Goal: Navigation & Orientation: Find specific page/section

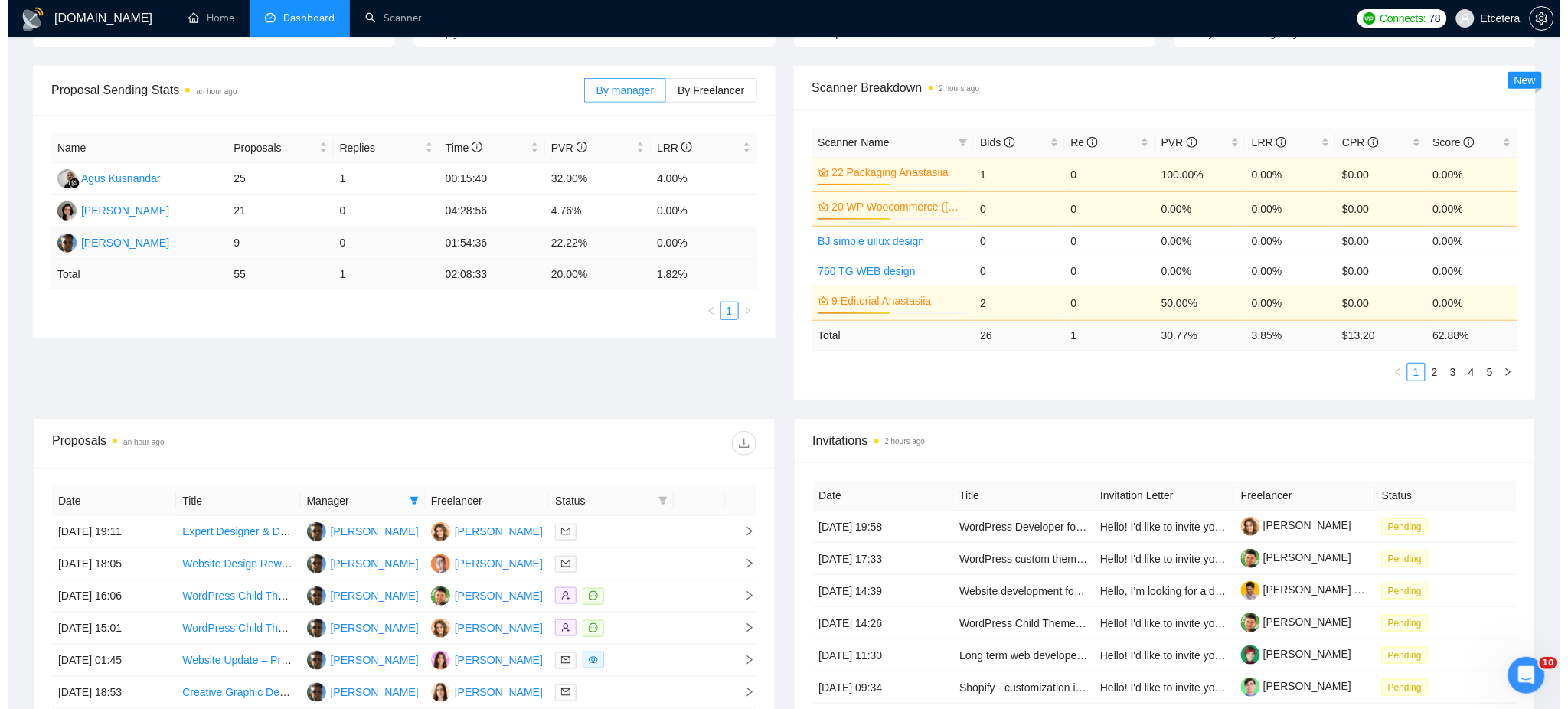
scroll to position [409, 0]
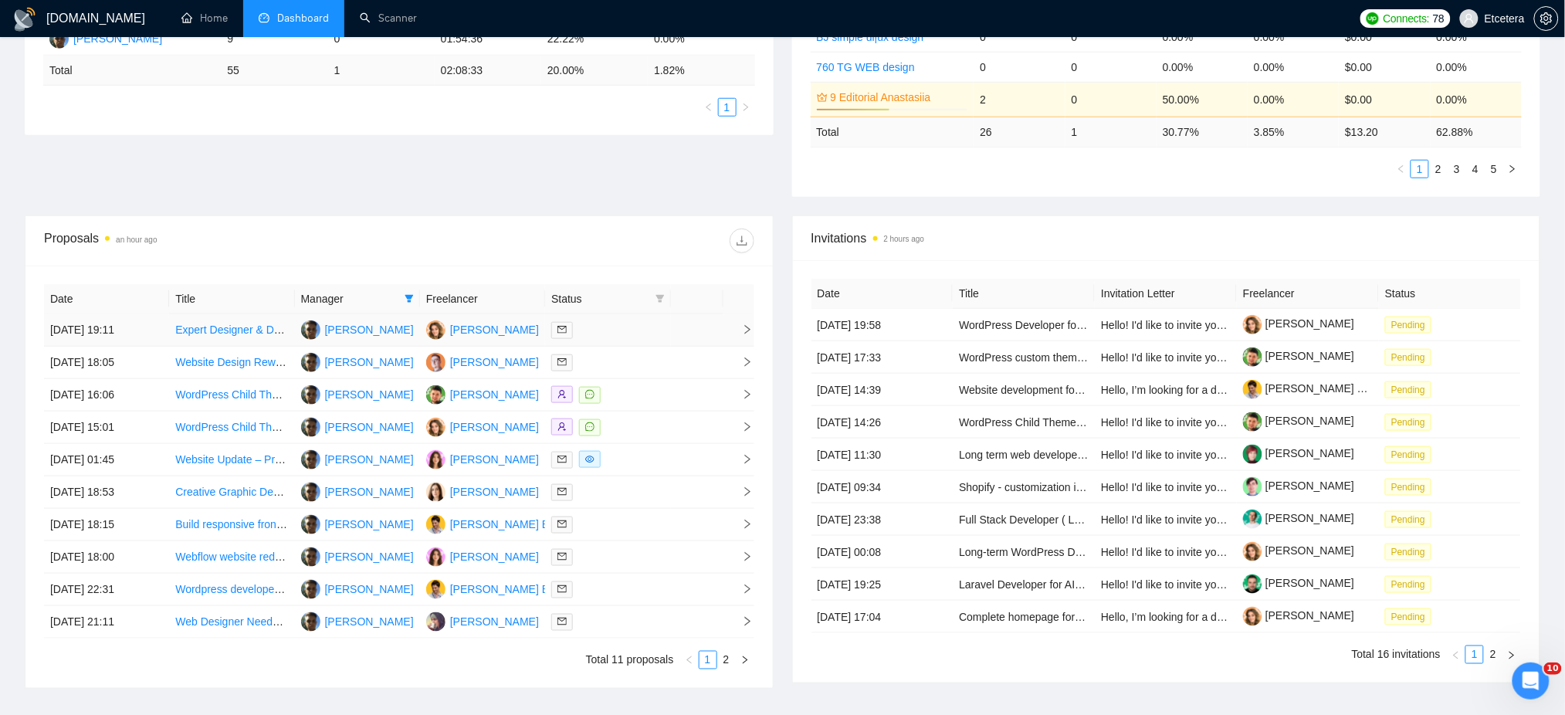
click at [618, 326] on div at bounding box center [607, 330] width 113 height 18
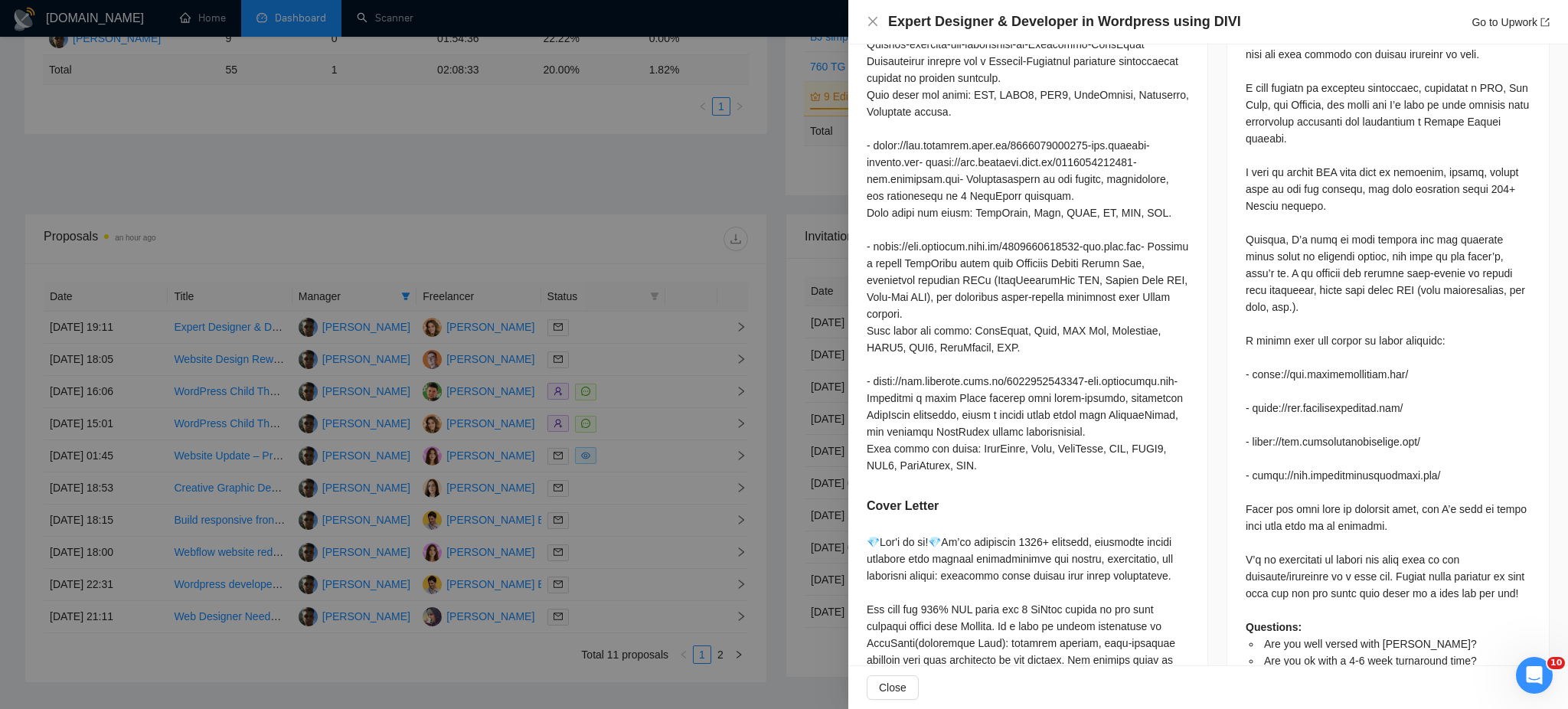
scroll to position [1076, 0]
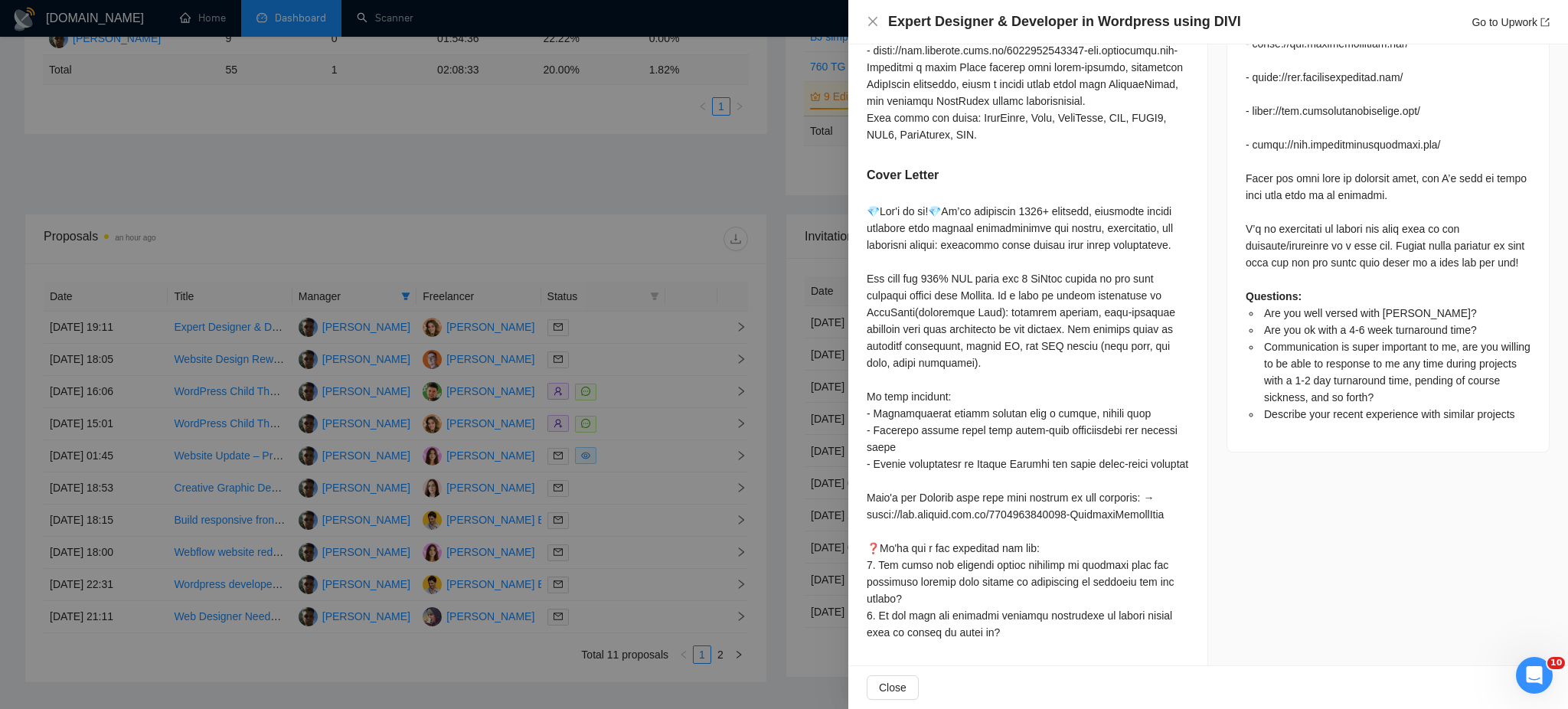
click at [647, 455] on div at bounding box center [784, 354] width 1568 height 709
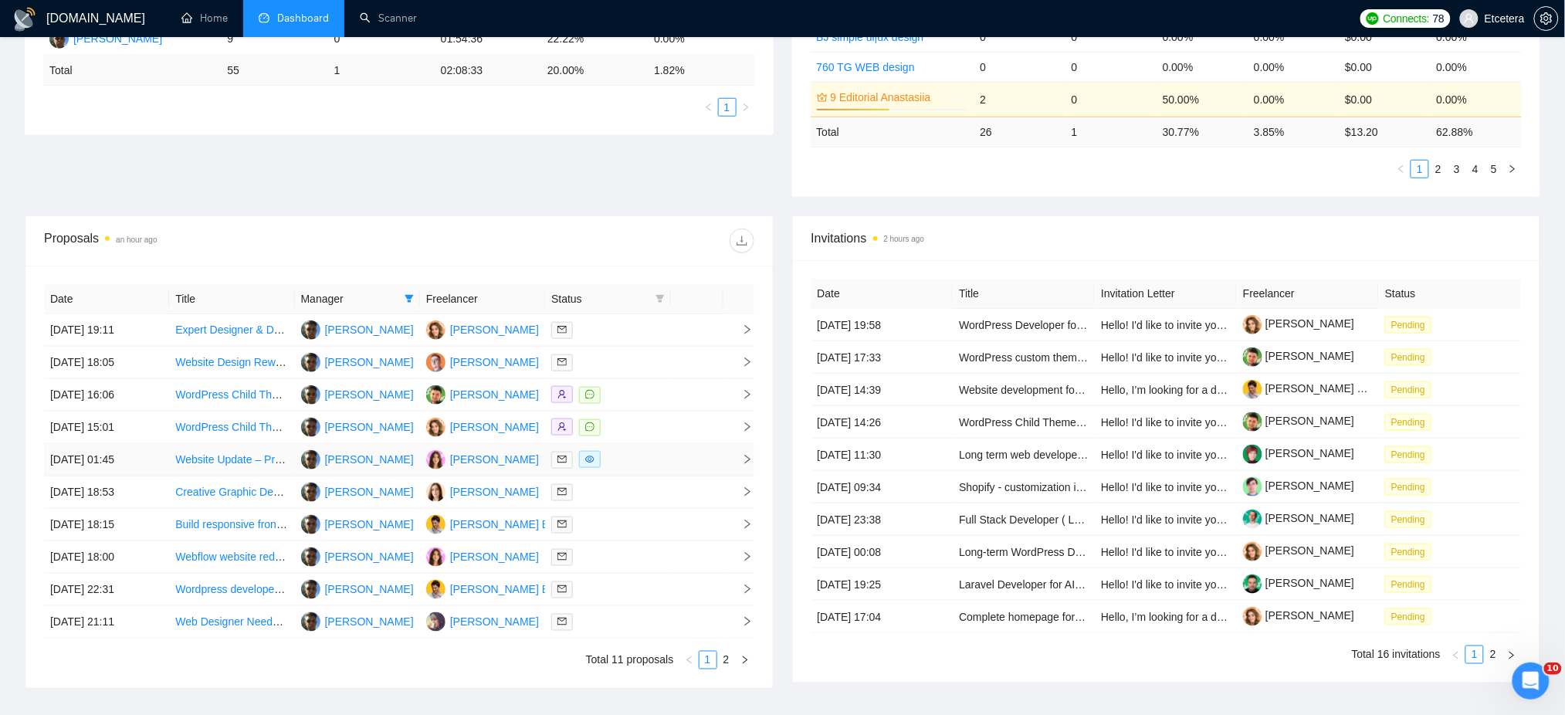
click at [652, 459] on div at bounding box center [607, 460] width 113 height 18
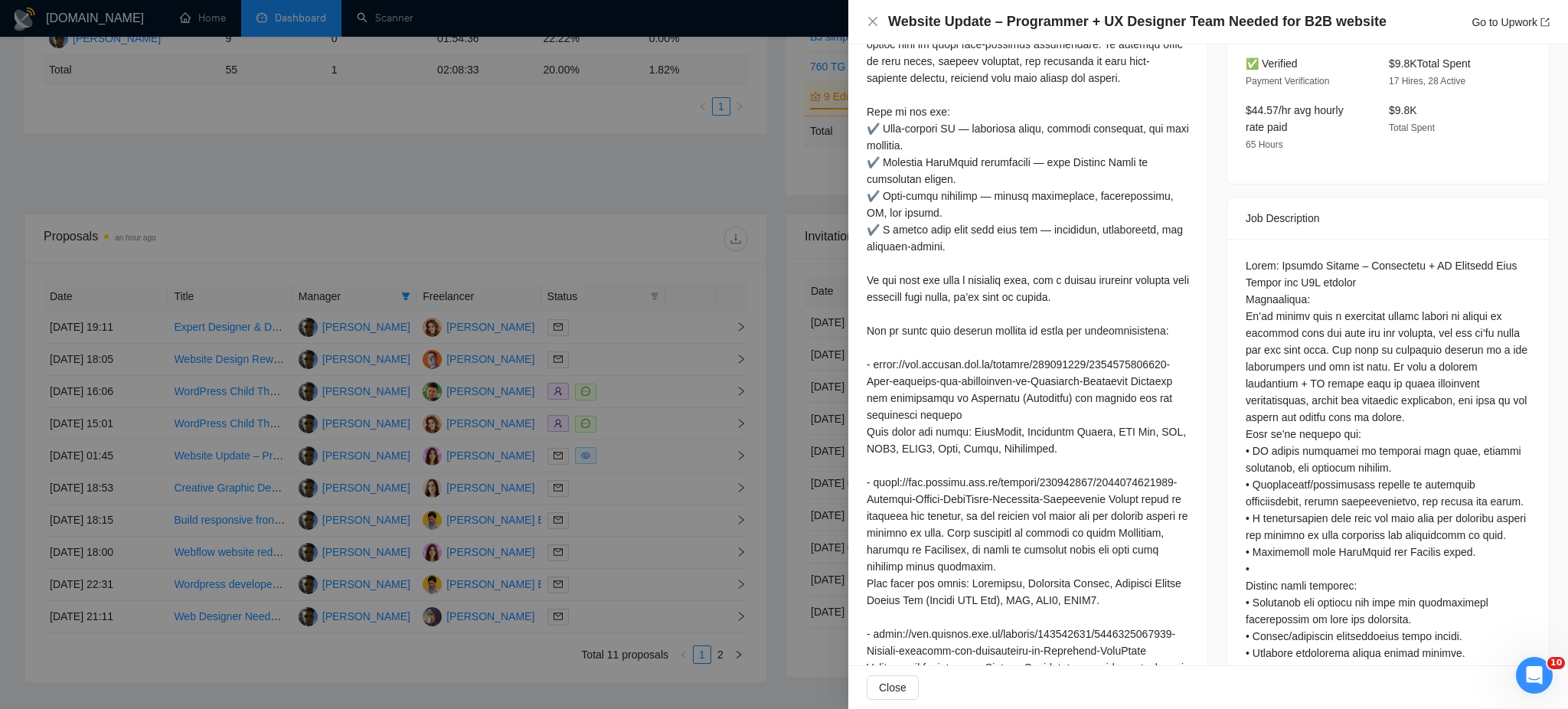
scroll to position [255, 0]
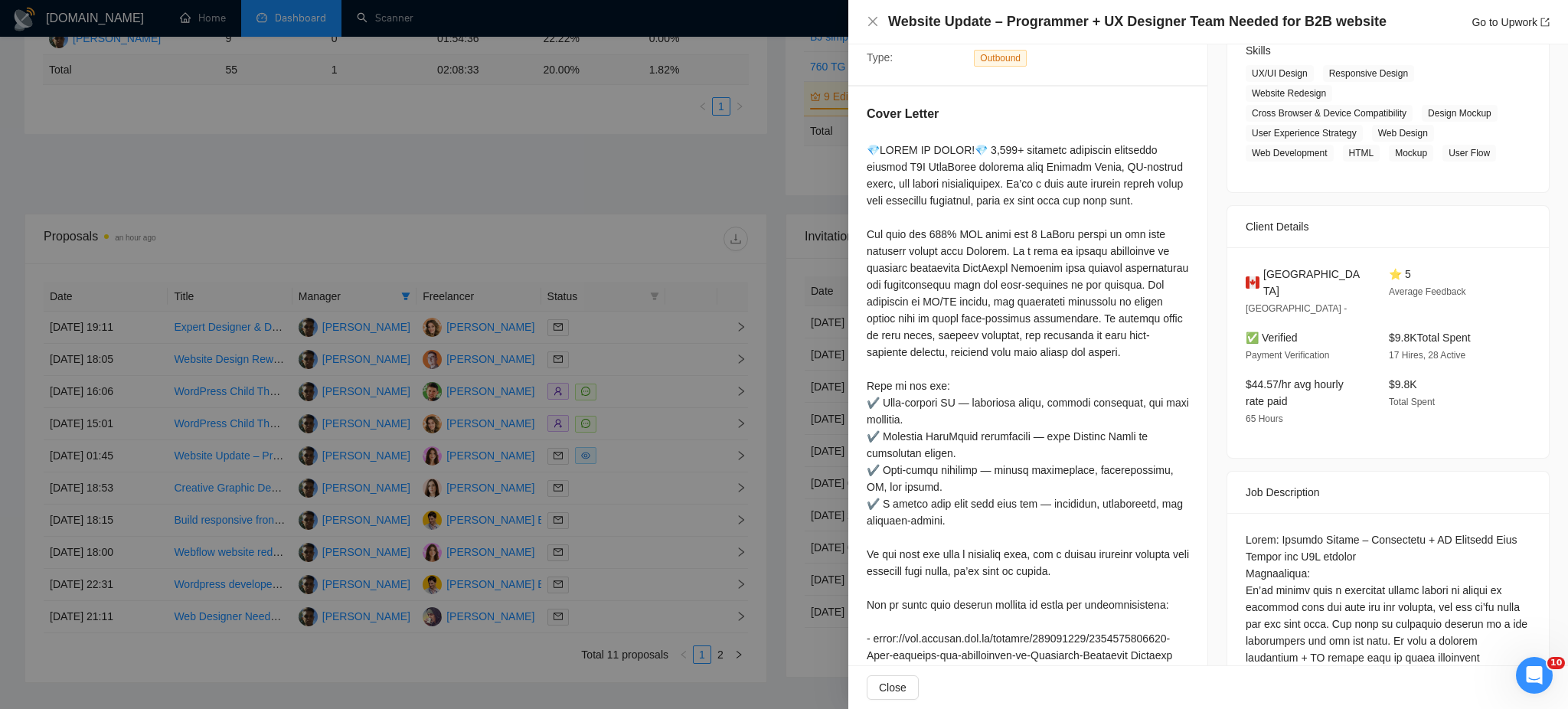
click at [636, 454] on div at bounding box center [784, 354] width 1568 height 709
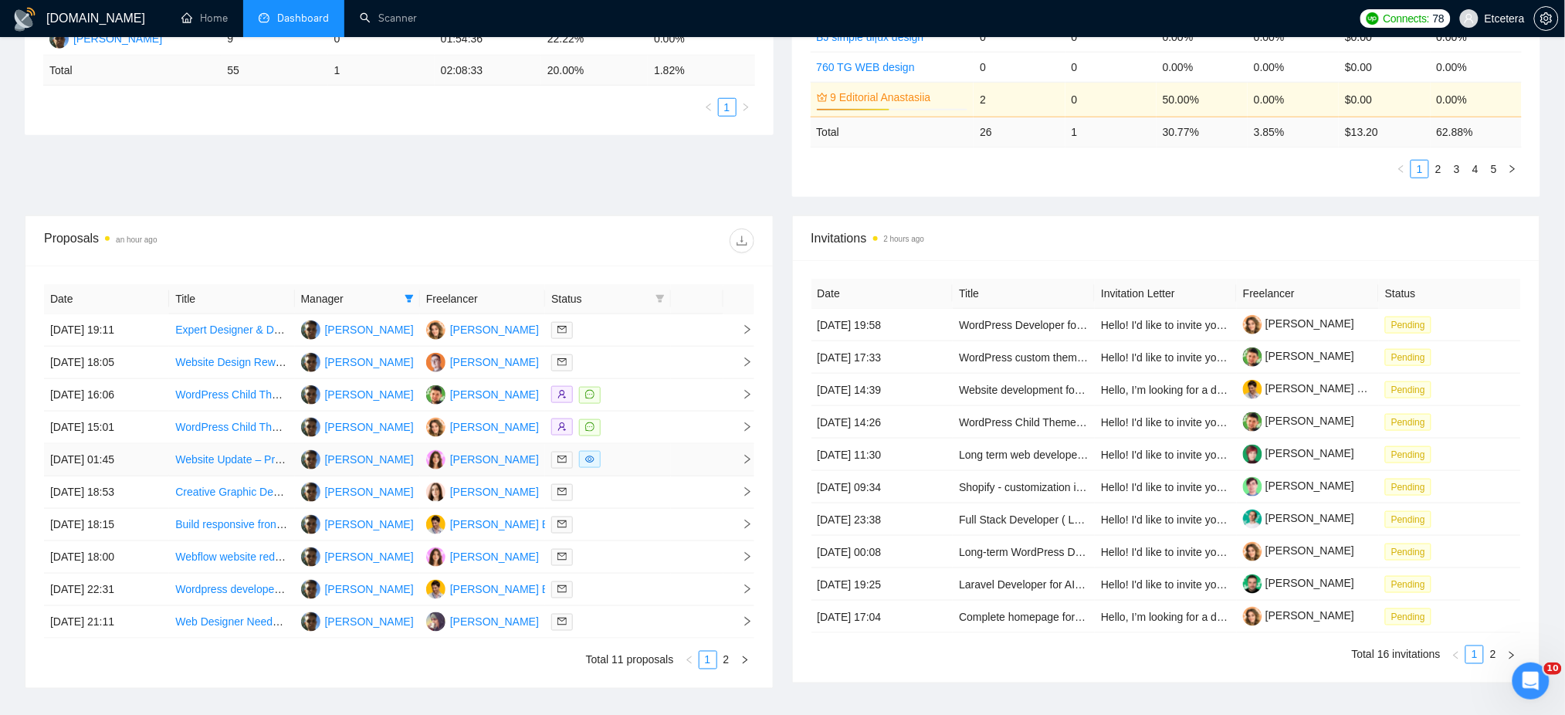
click at [643, 462] on div at bounding box center [607, 460] width 113 height 18
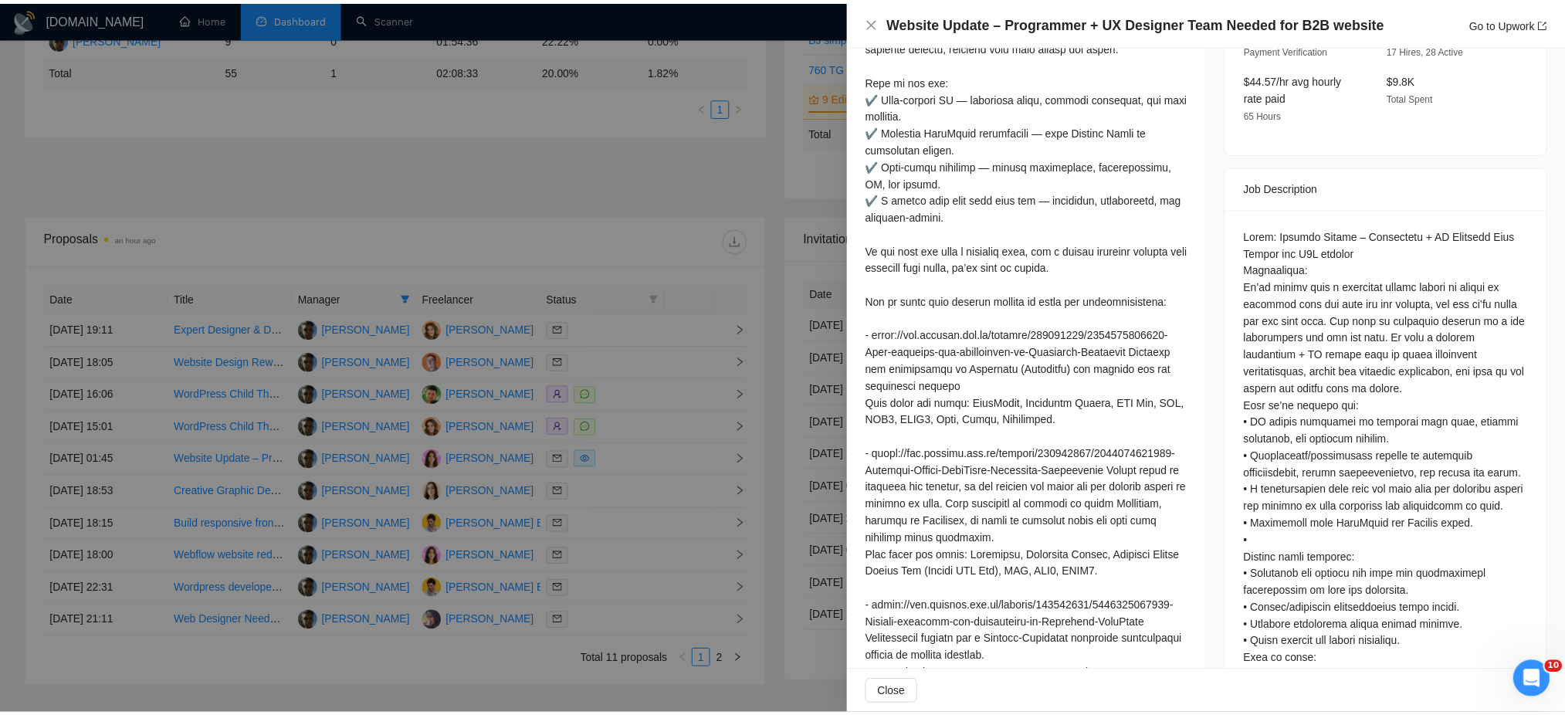
scroll to position [772, 0]
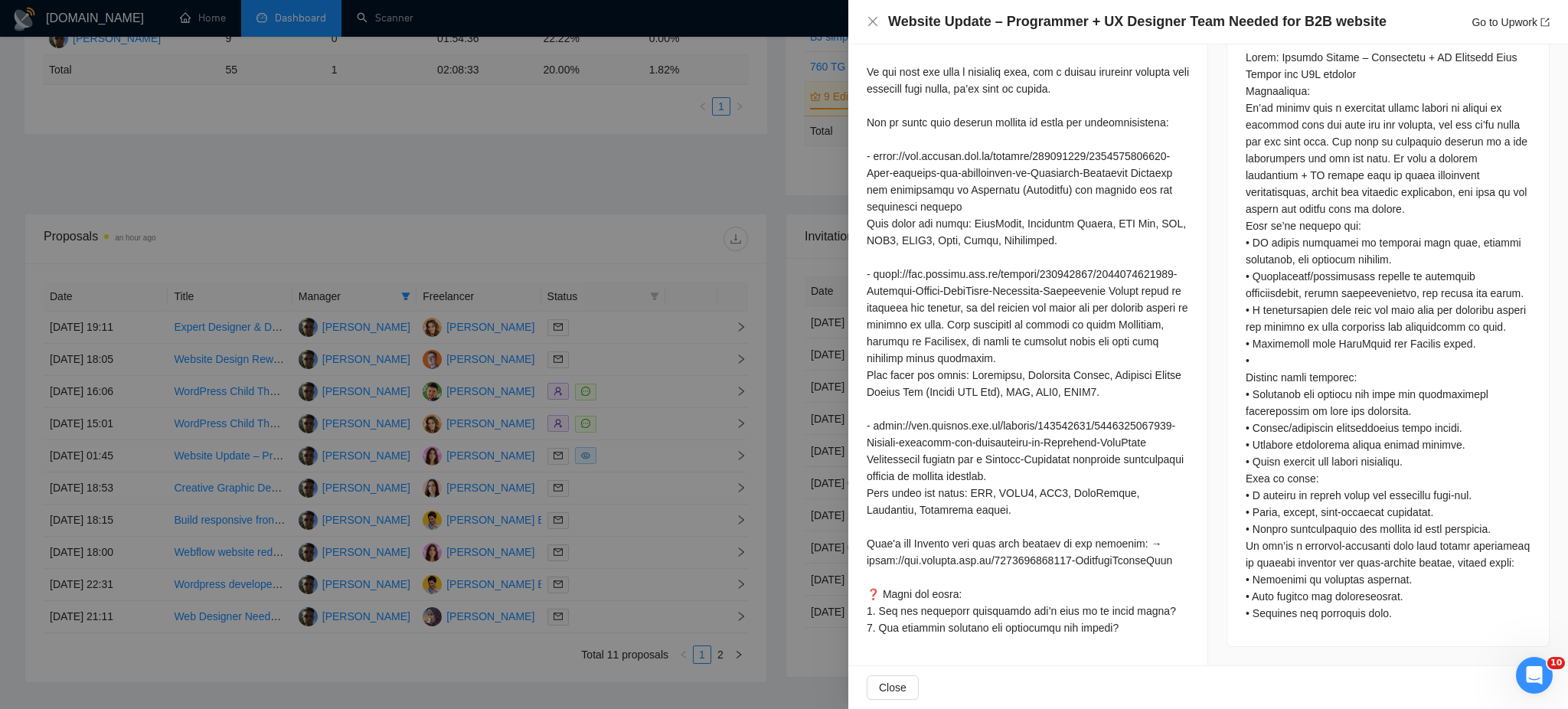
click at [641, 421] on div at bounding box center [784, 354] width 1568 height 709
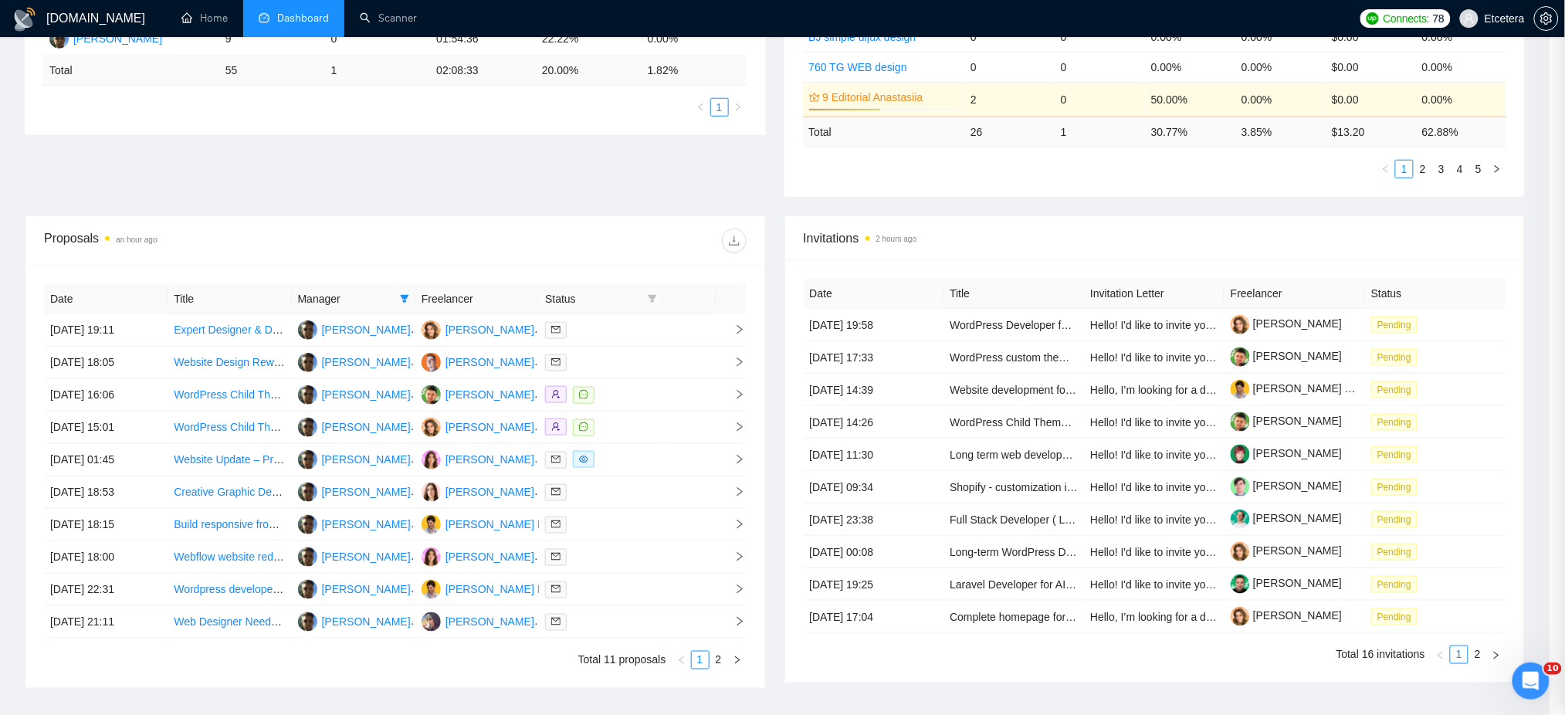
click at [640, 425] on div at bounding box center [600, 428] width 111 height 18
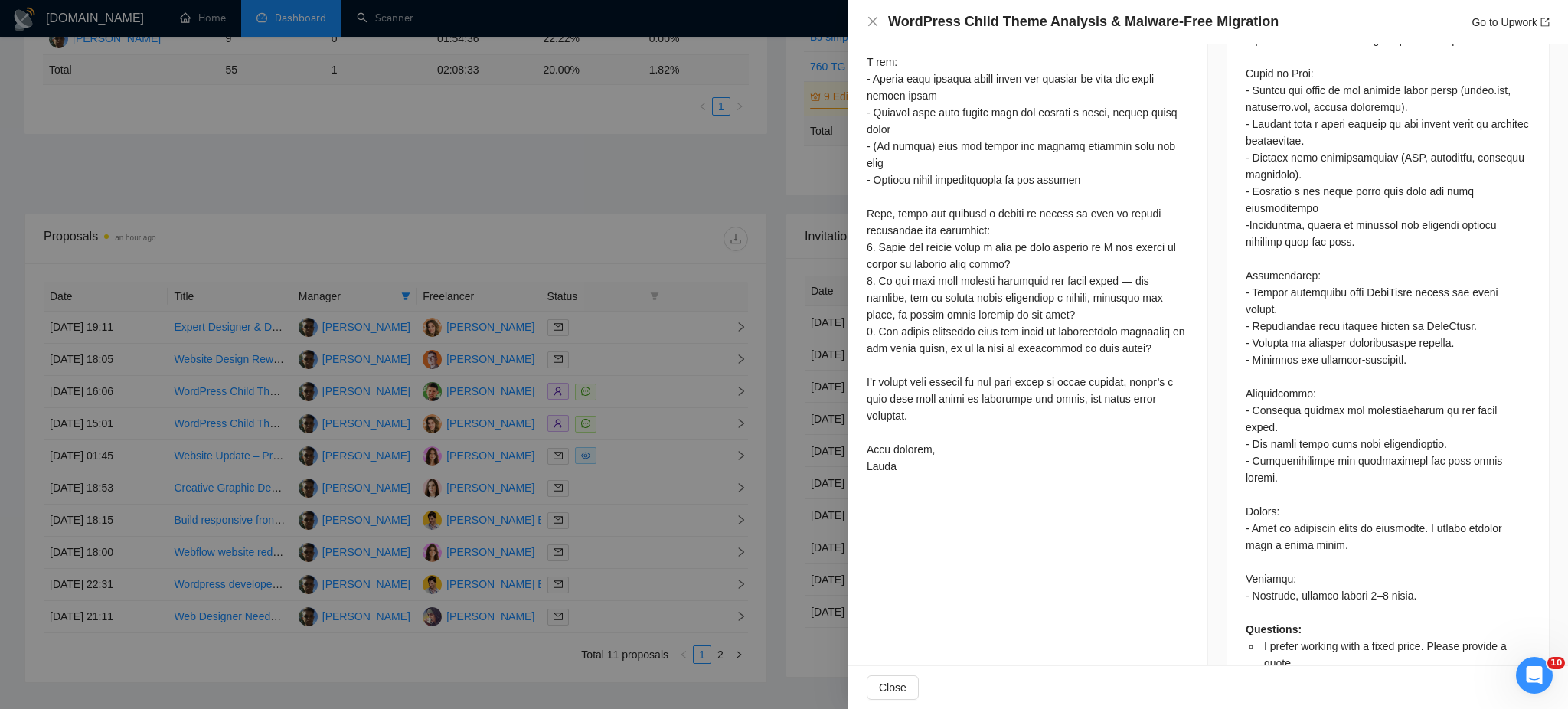
click at [624, 365] on div at bounding box center [784, 354] width 1568 height 709
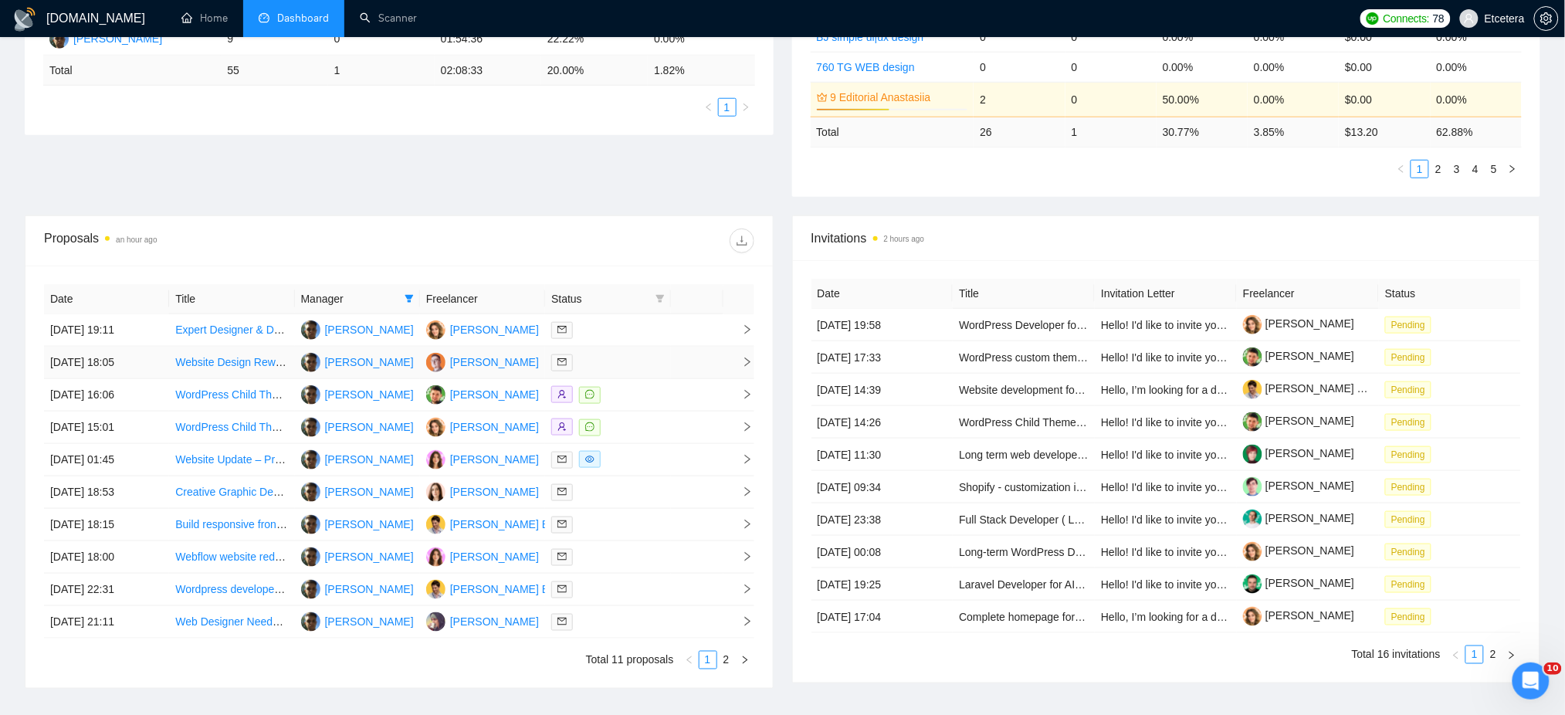
click at [629, 359] on div at bounding box center [607, 363] width 113 height 18
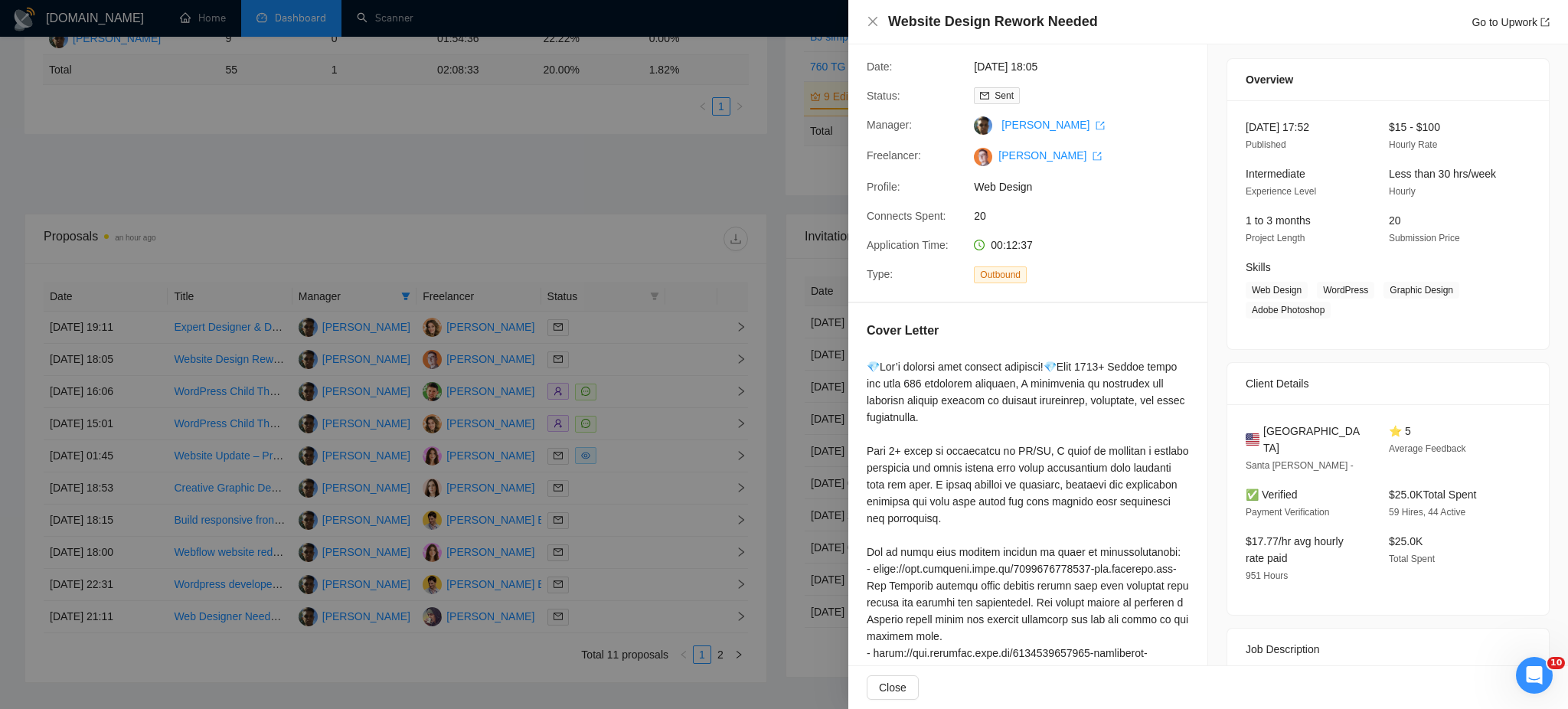
scroll to position [22, 0]
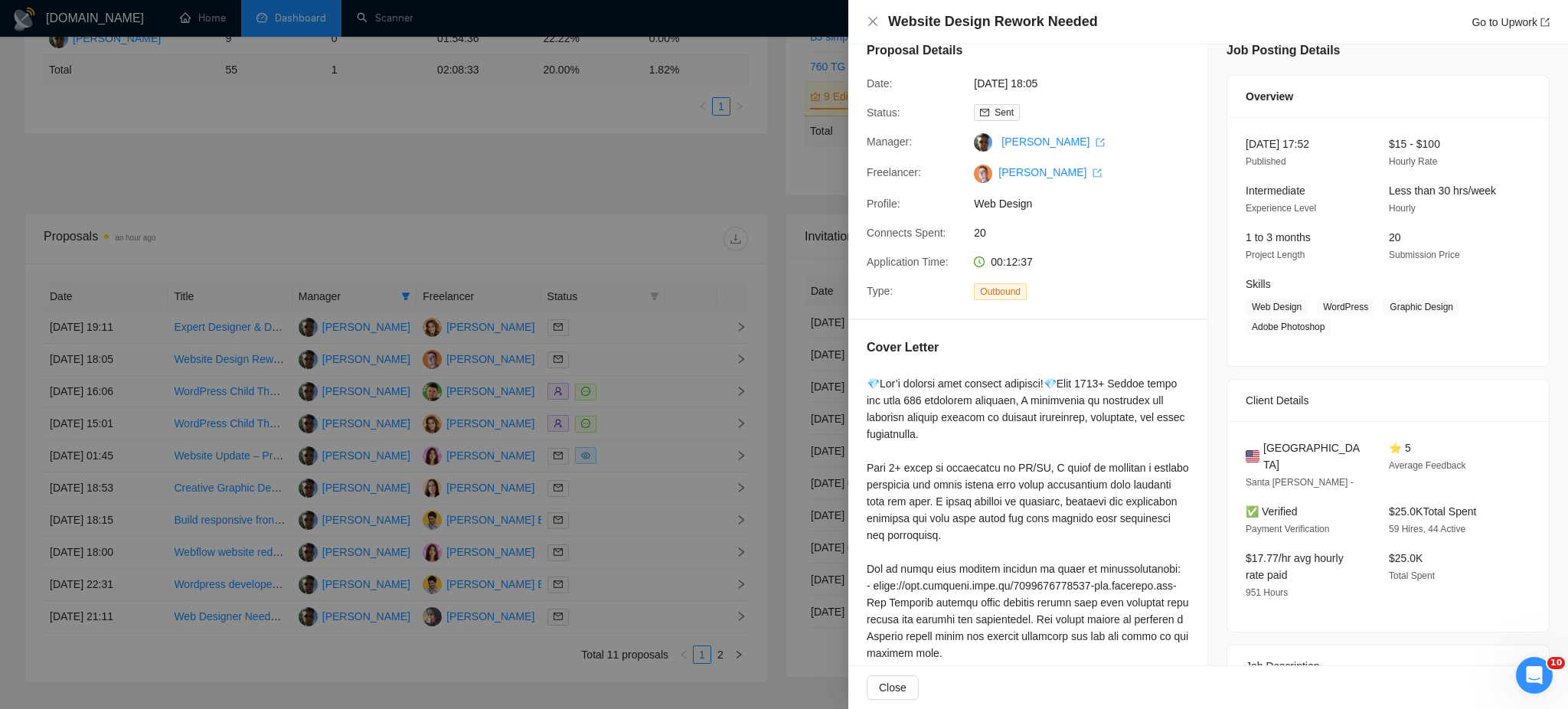
click at [620, 322] on div at bounding box center [784, 354] width 1568 height 709
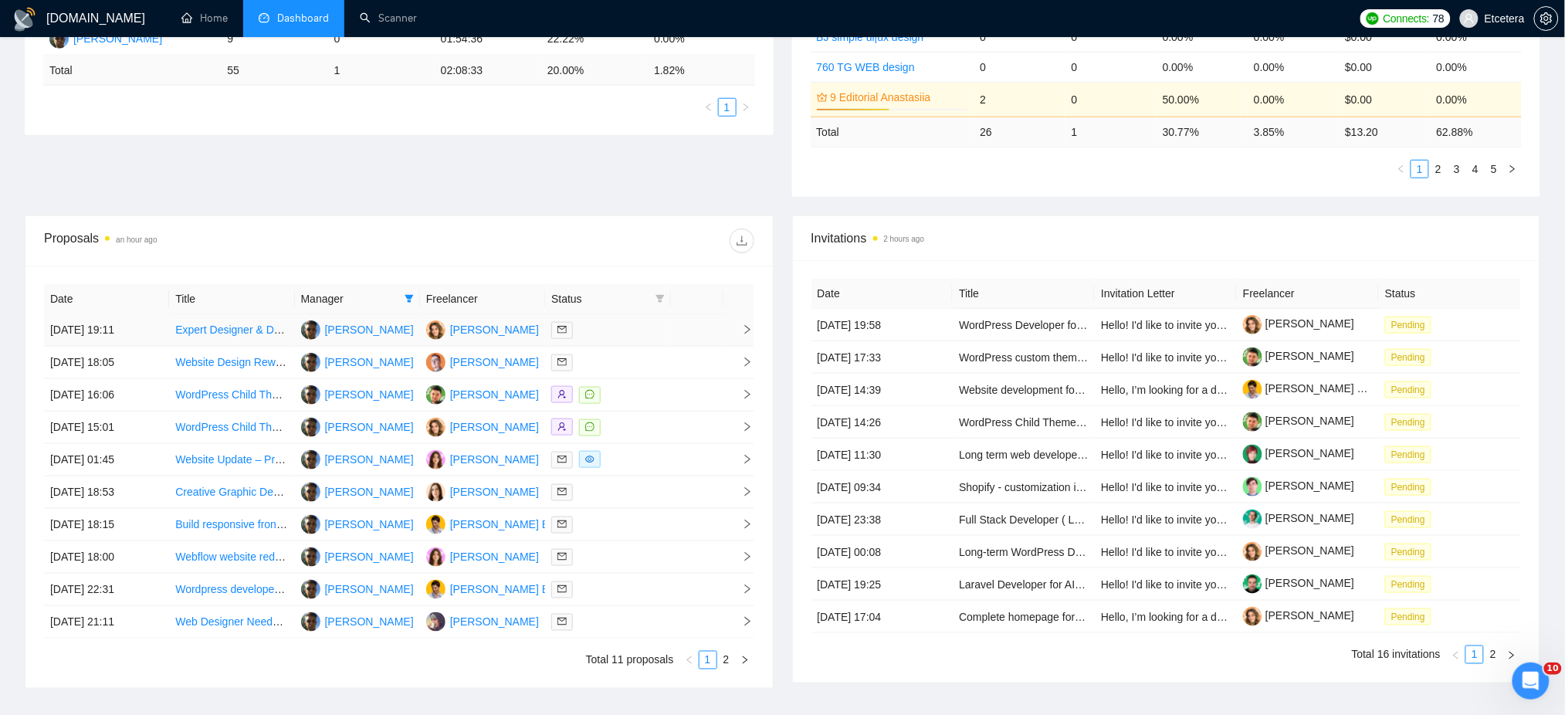
click at [659, 337] on div at bounding box center [607, 330] width 113 height 18
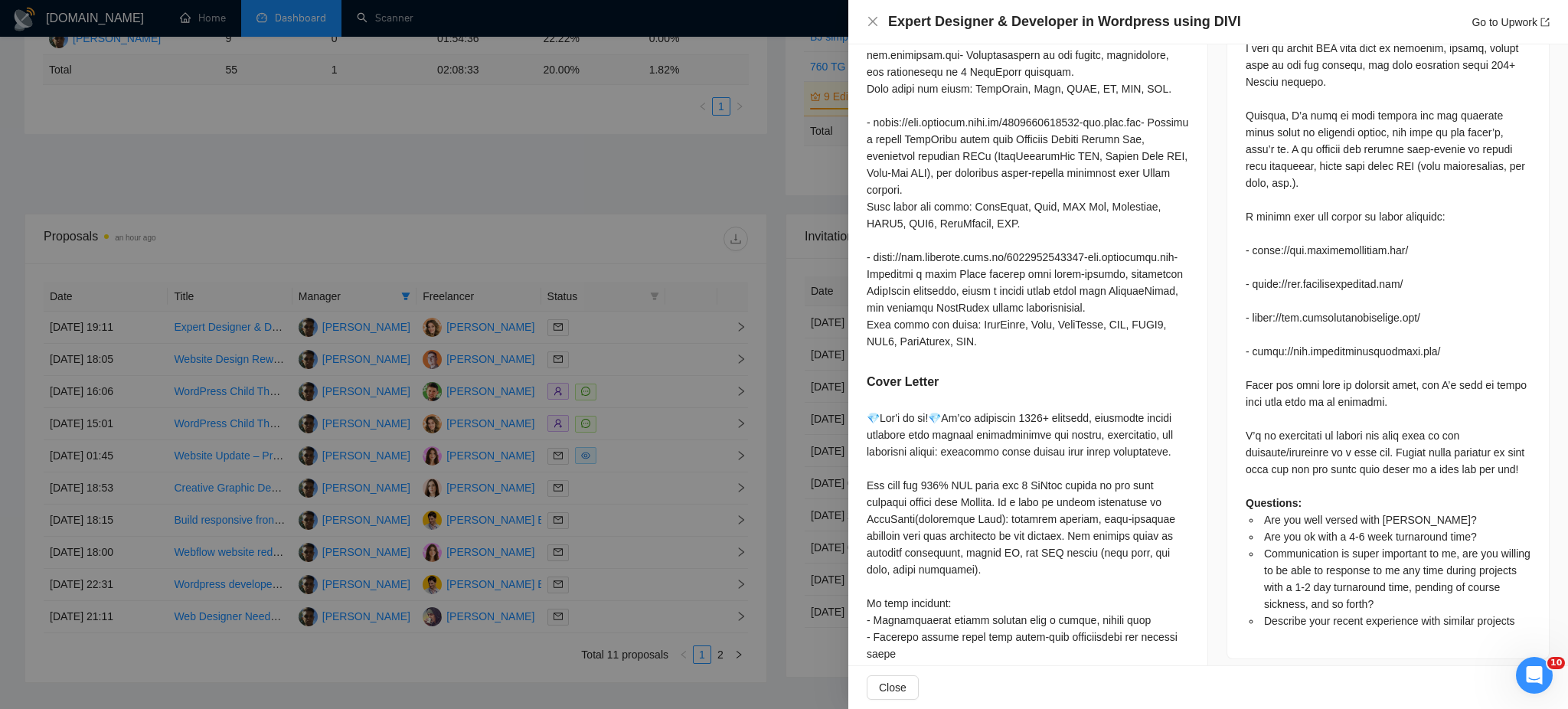
scroll to position [1043, 0]
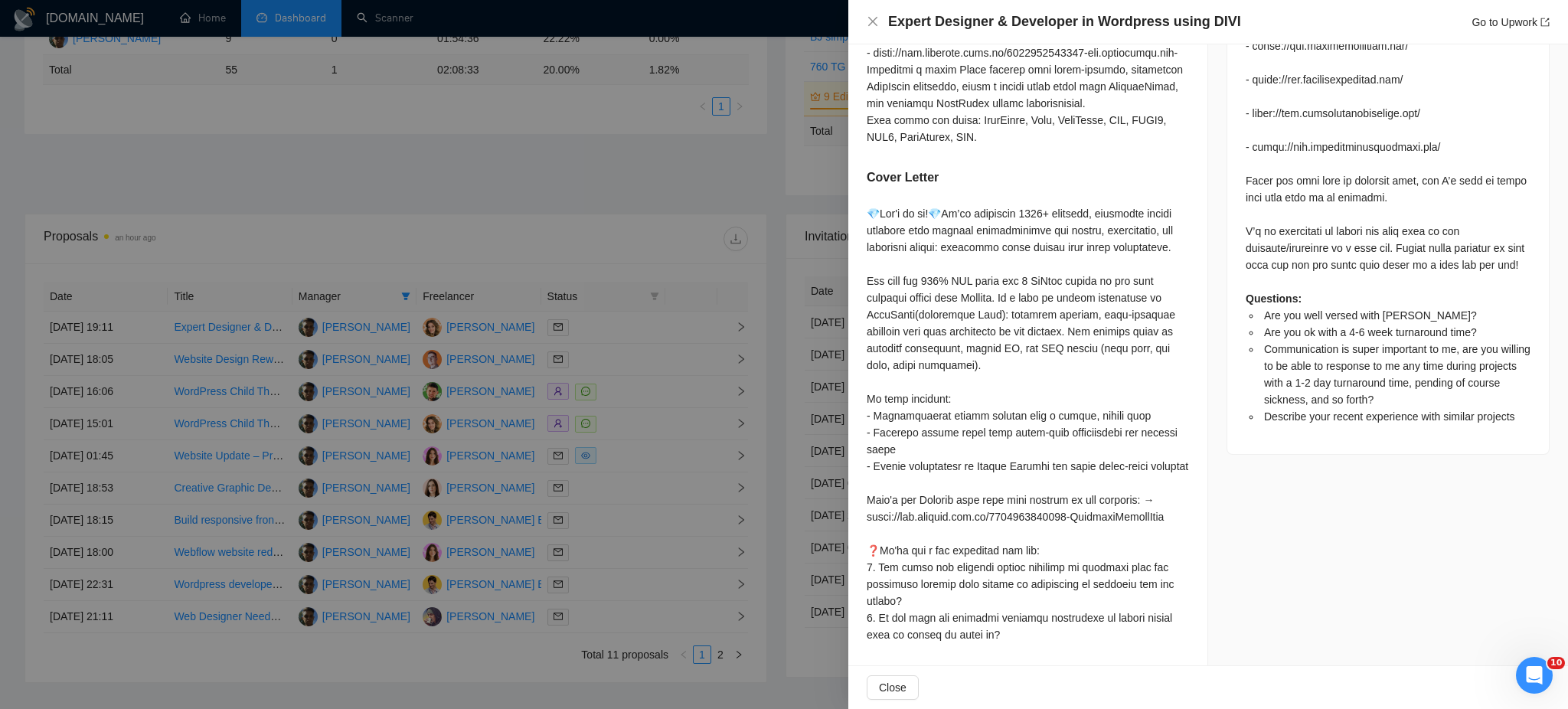
click at [641, 359] on div at bounding box center [784, 354] width 1568 height 709
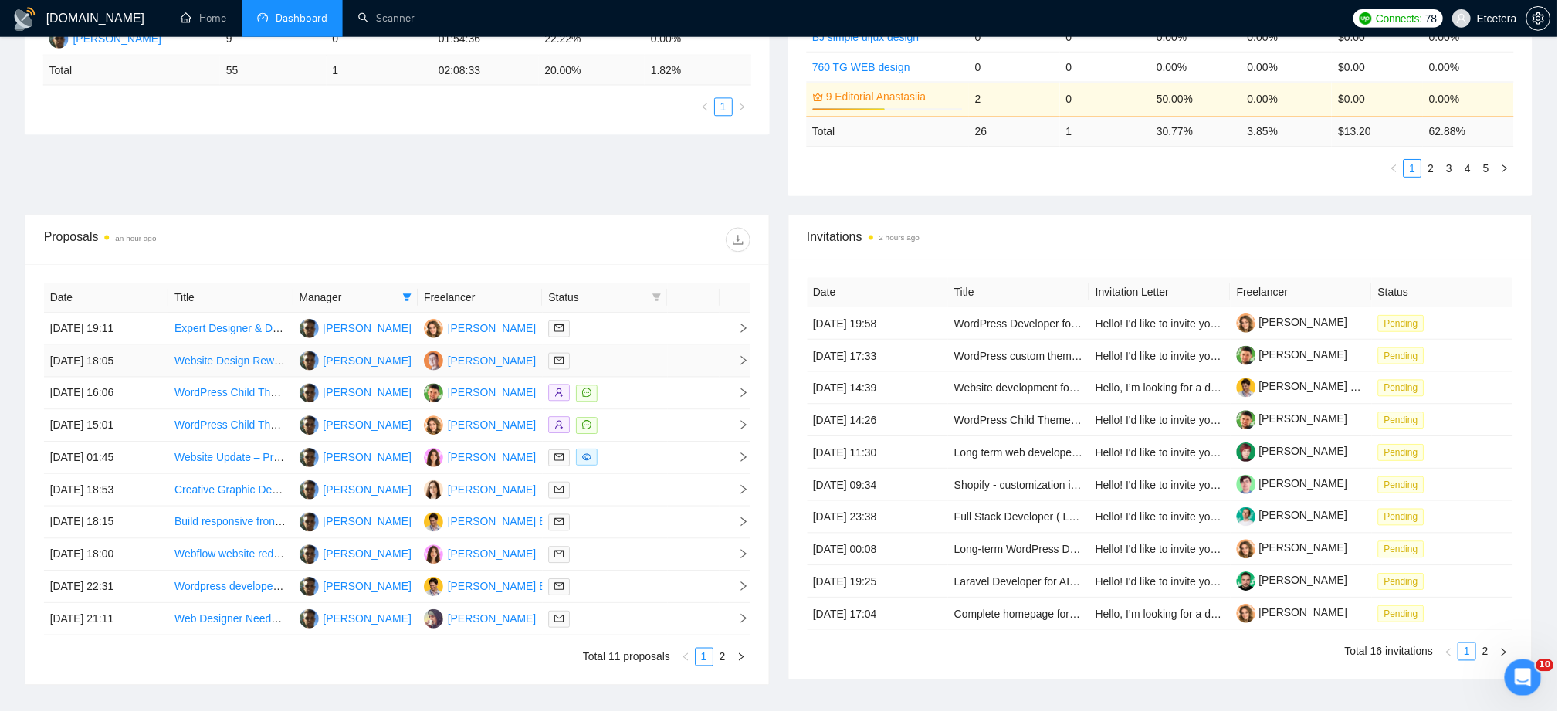
click at [644, 361] on div at bounding box center [607, 363] width 113 height 18
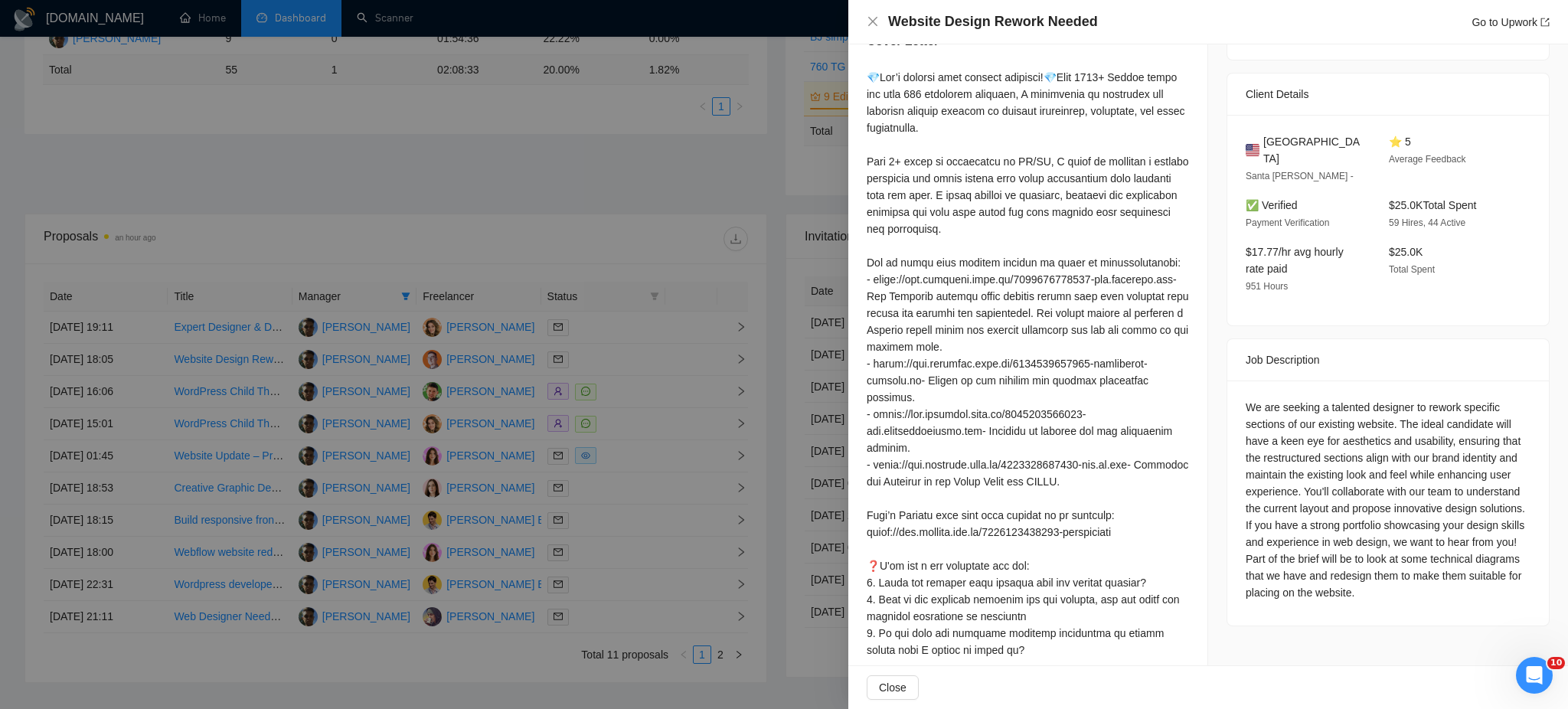
scroll to position [226, 0]
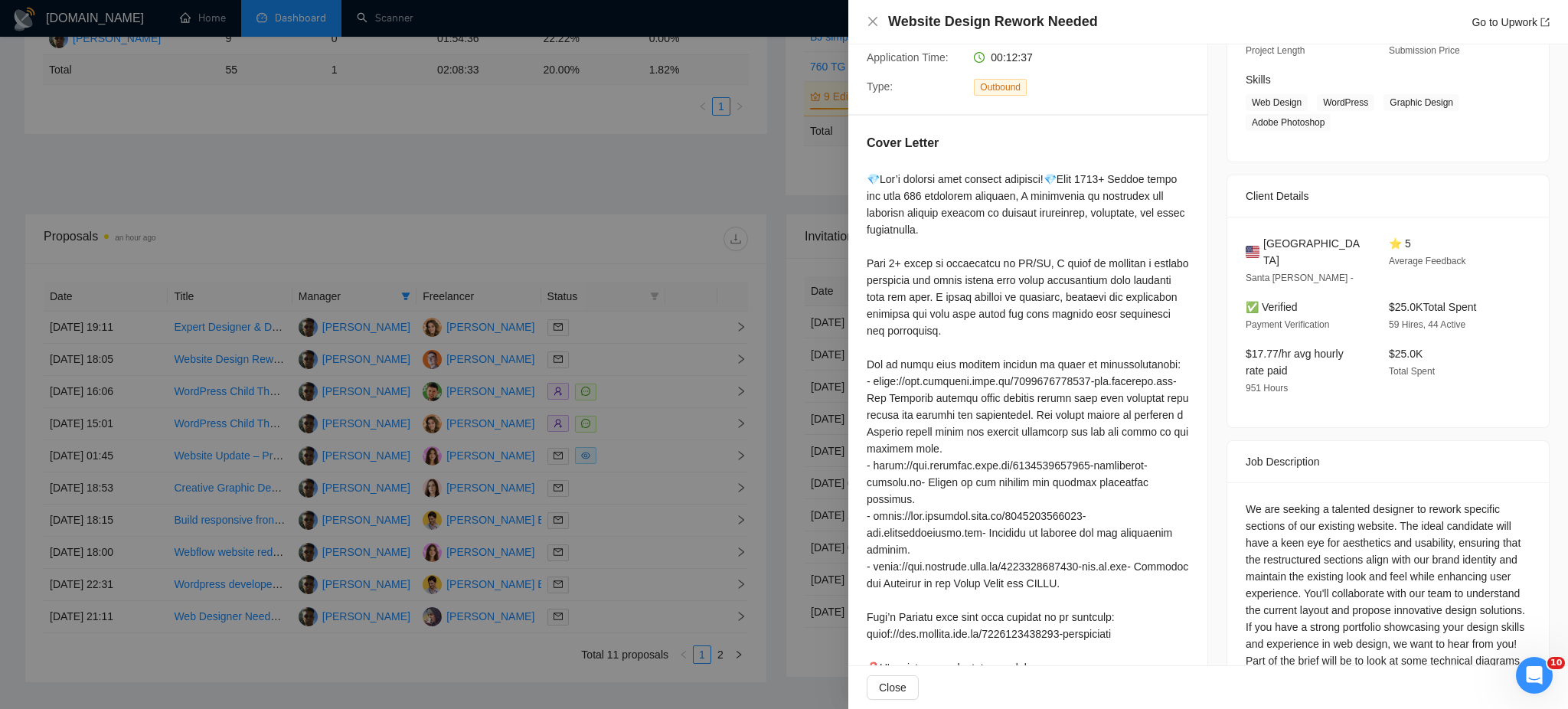
click at [601, 518] on div at bounding box center [784, 354] width 1568 height 709
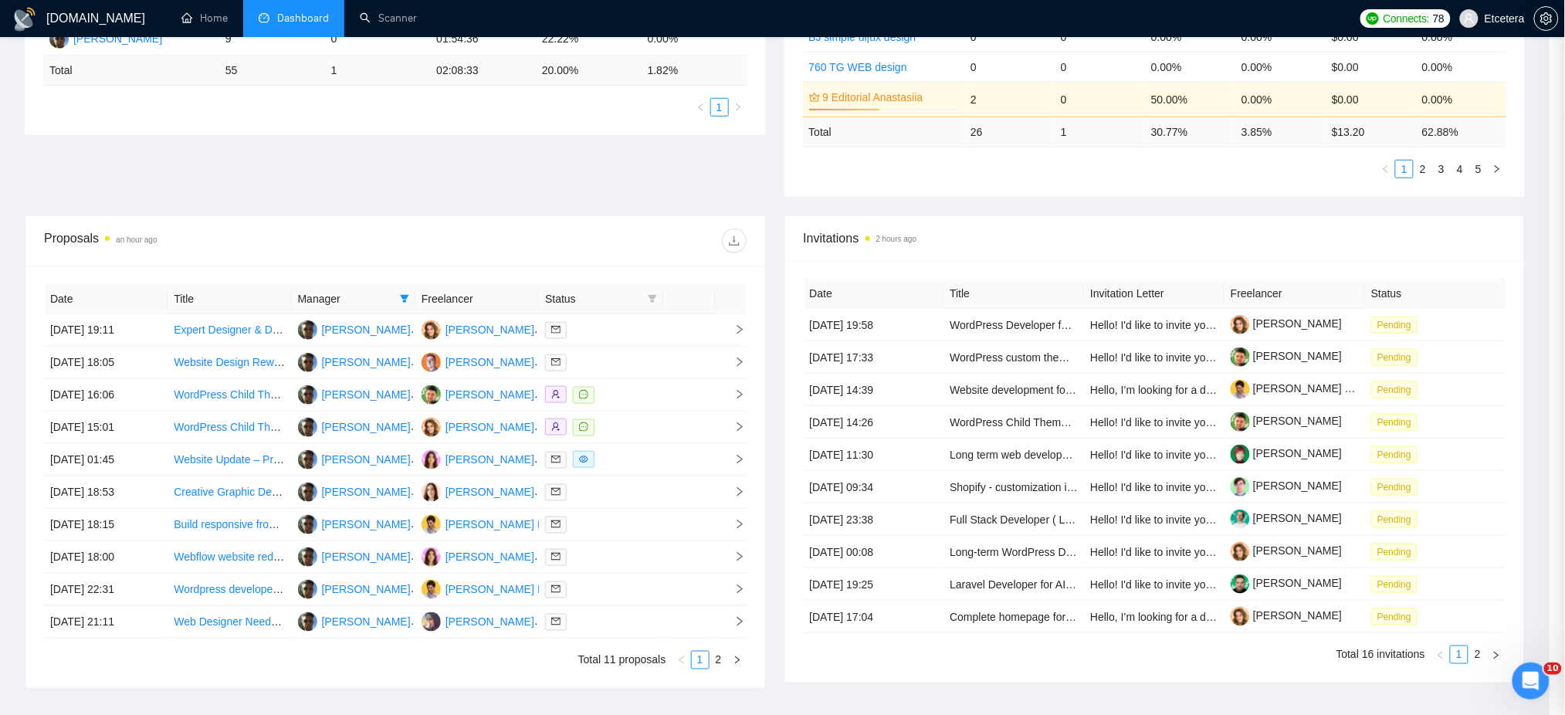
click at [609, 524] on div at bounding box center [600, 525] width 111 height 18
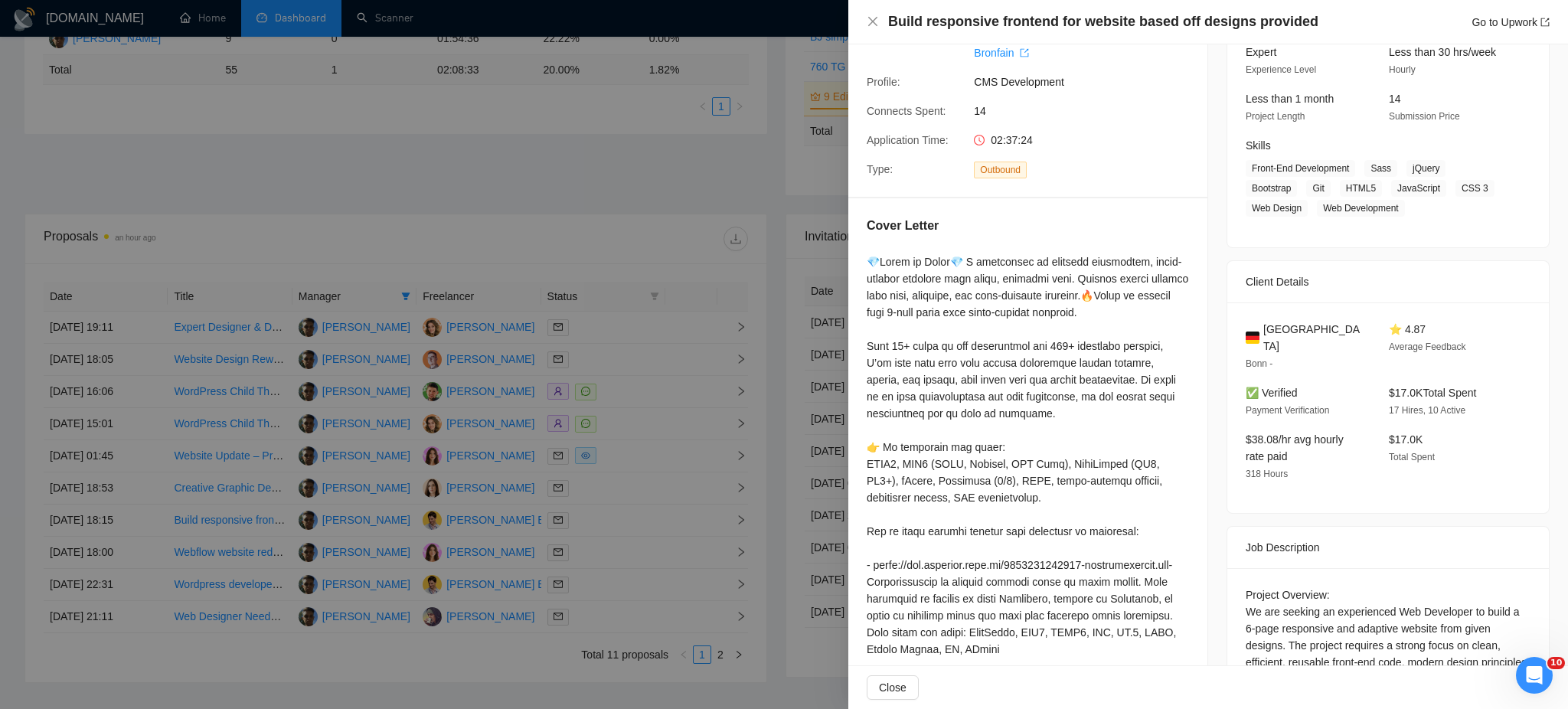
scroll to position [0, 0]
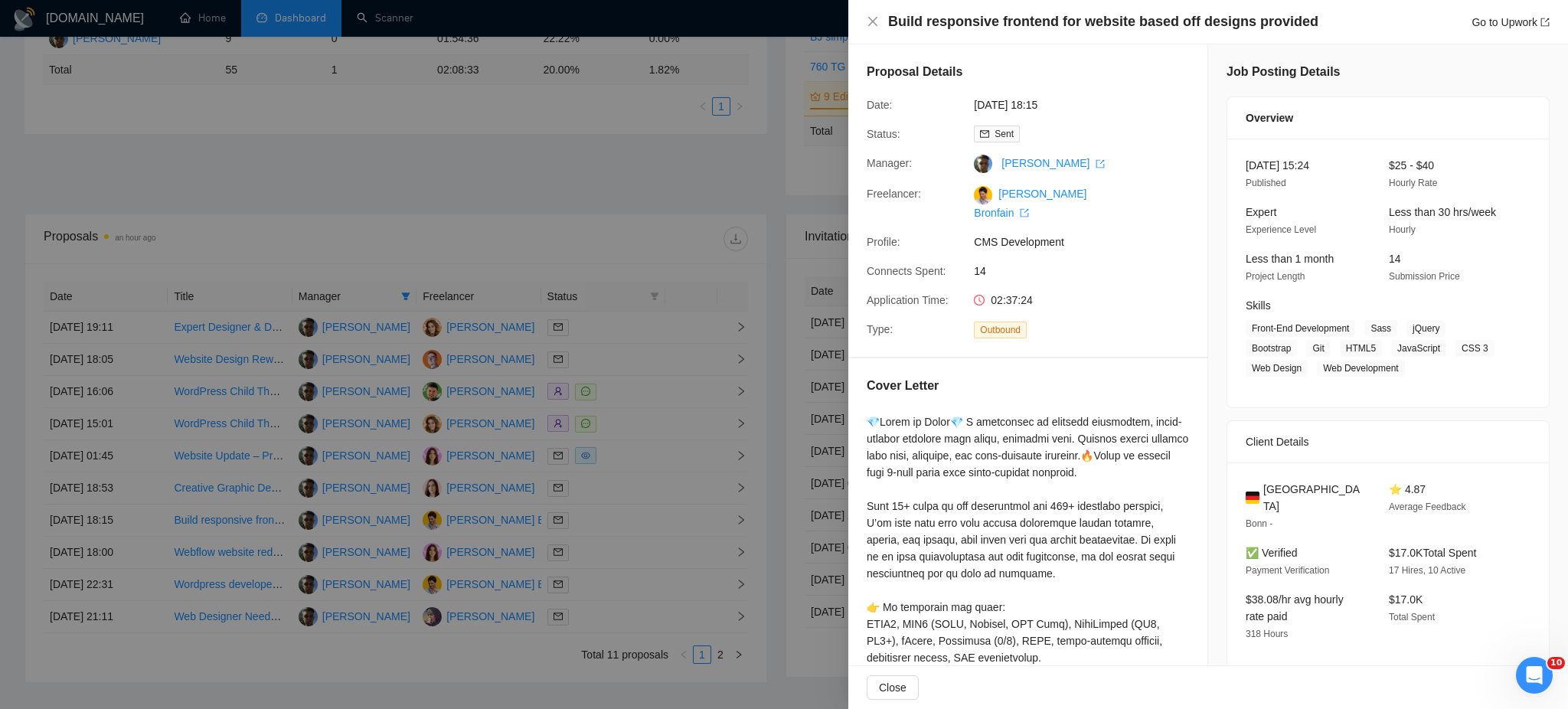
click at [597, 550] on div at bounding box center [784, 354] width 1568 height 709
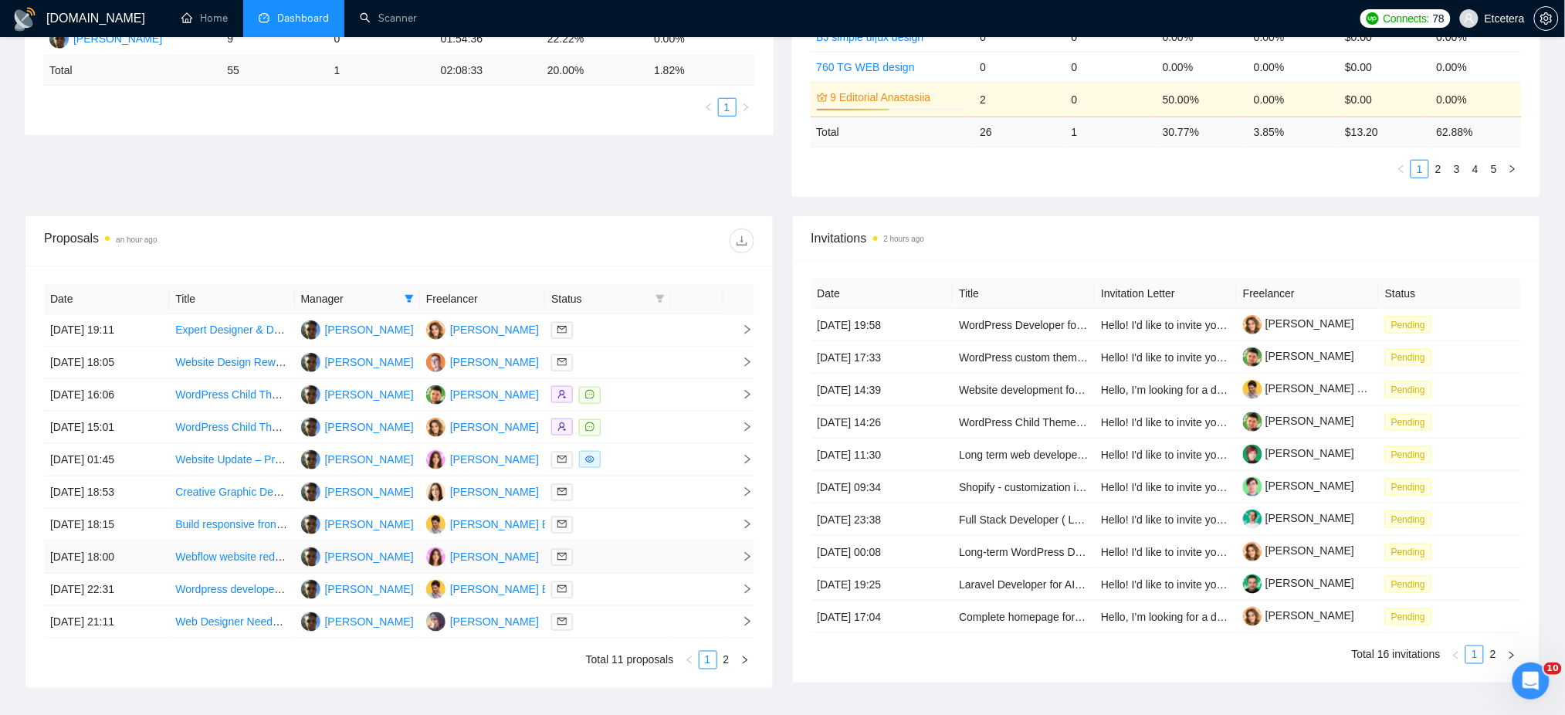
click at [602, 555] on div at bounding box center [607, 557] width 113 height 18
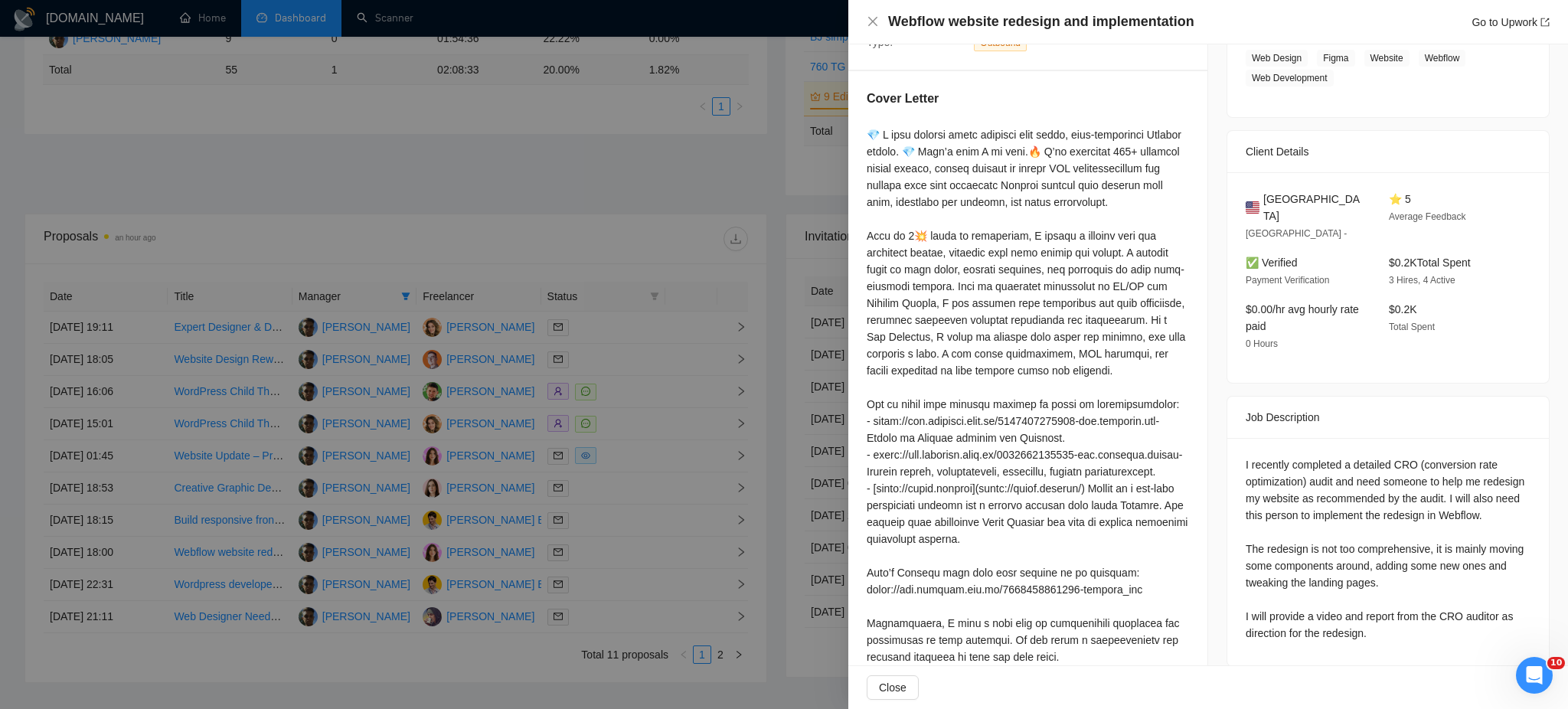
scroll to position [306, 0]
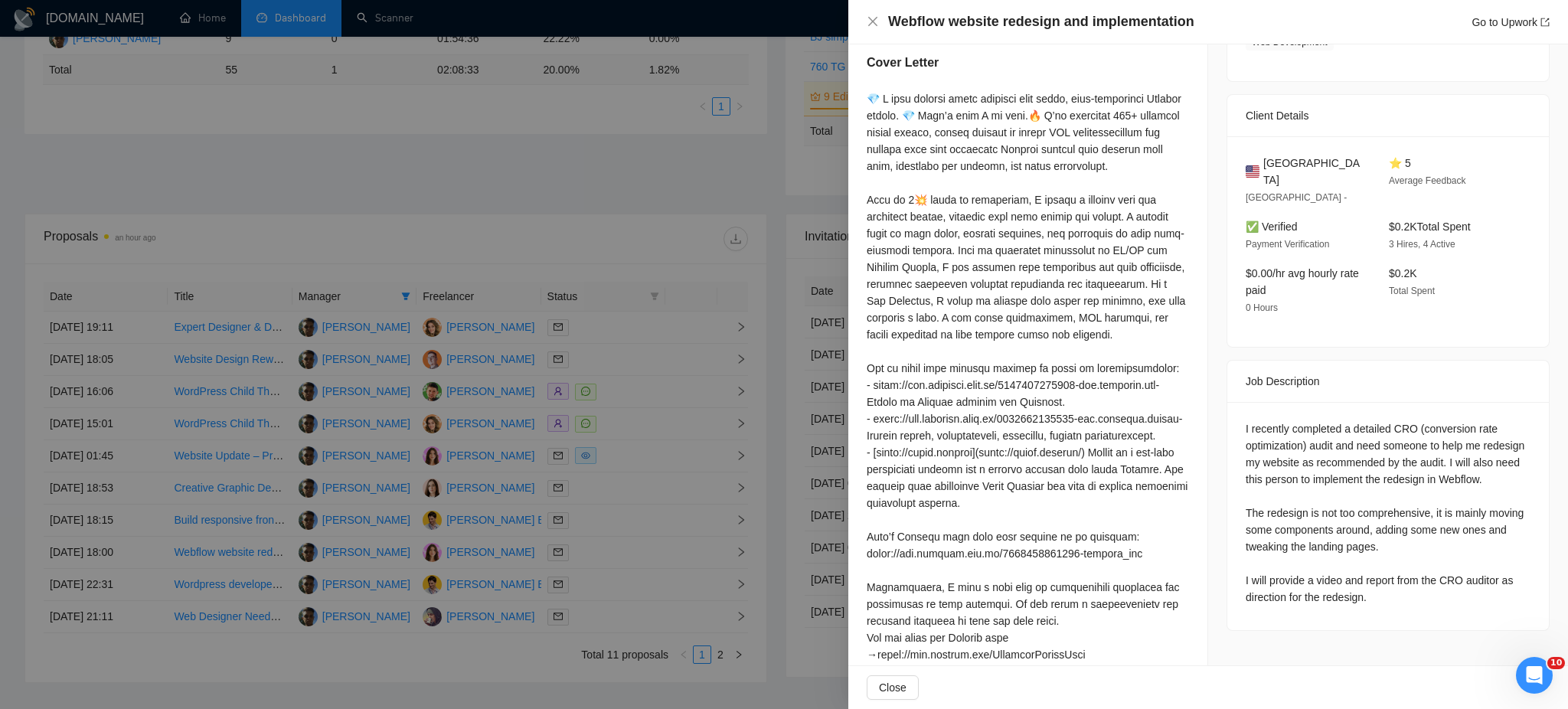
click at [620, 618] on div at bounding box center [784, 354] width 1568 height 709
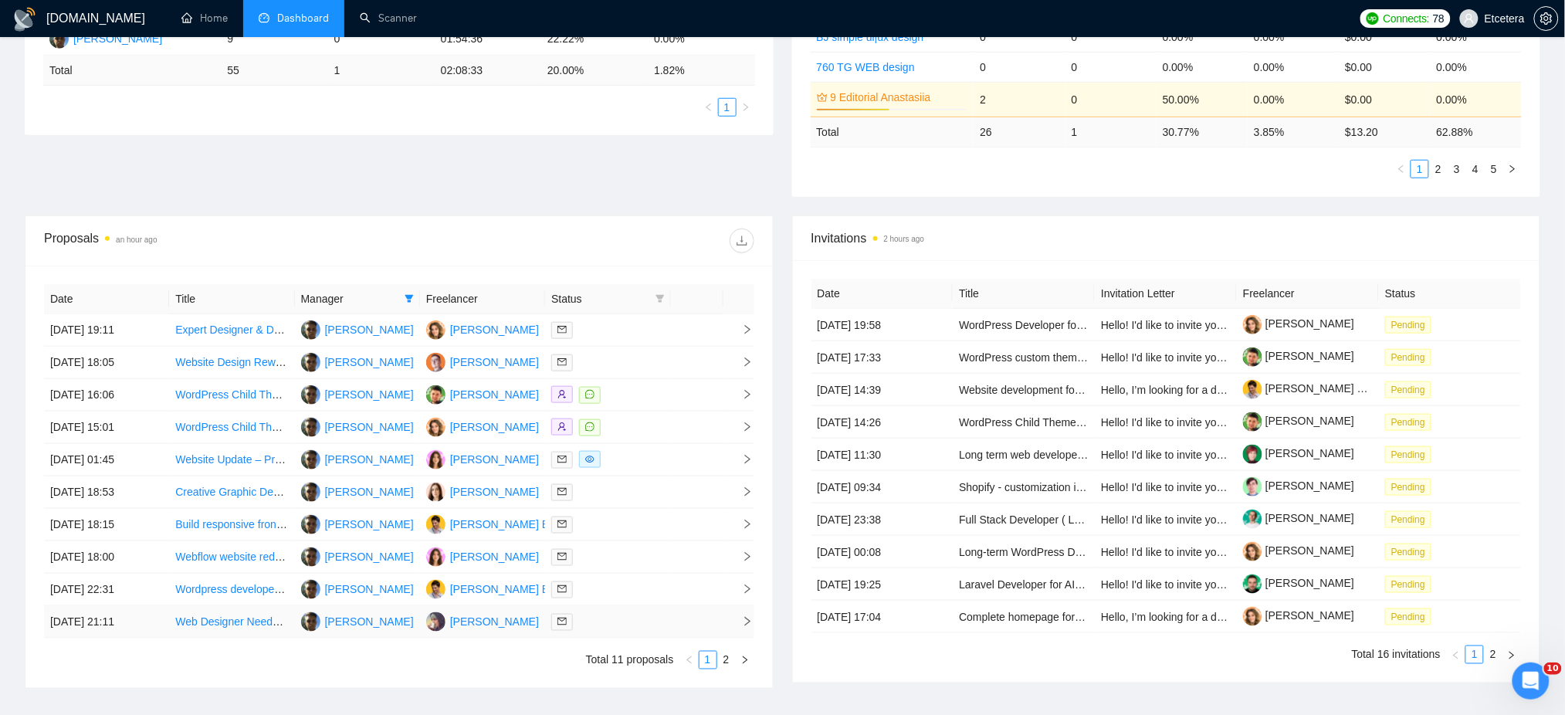
click at [625, 623] on div at bounding box center [607, 622] width 113 height 18
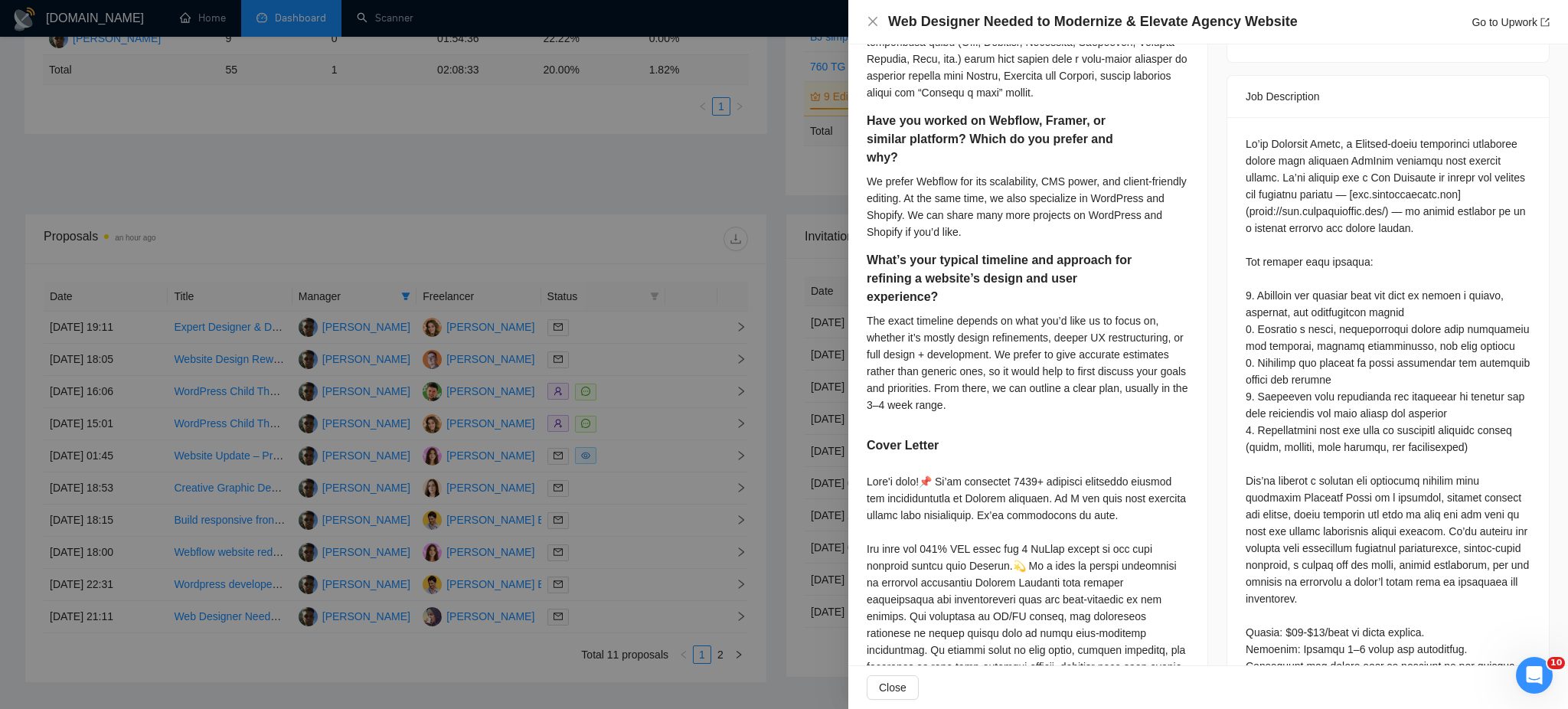
scroll to position [613, 0]
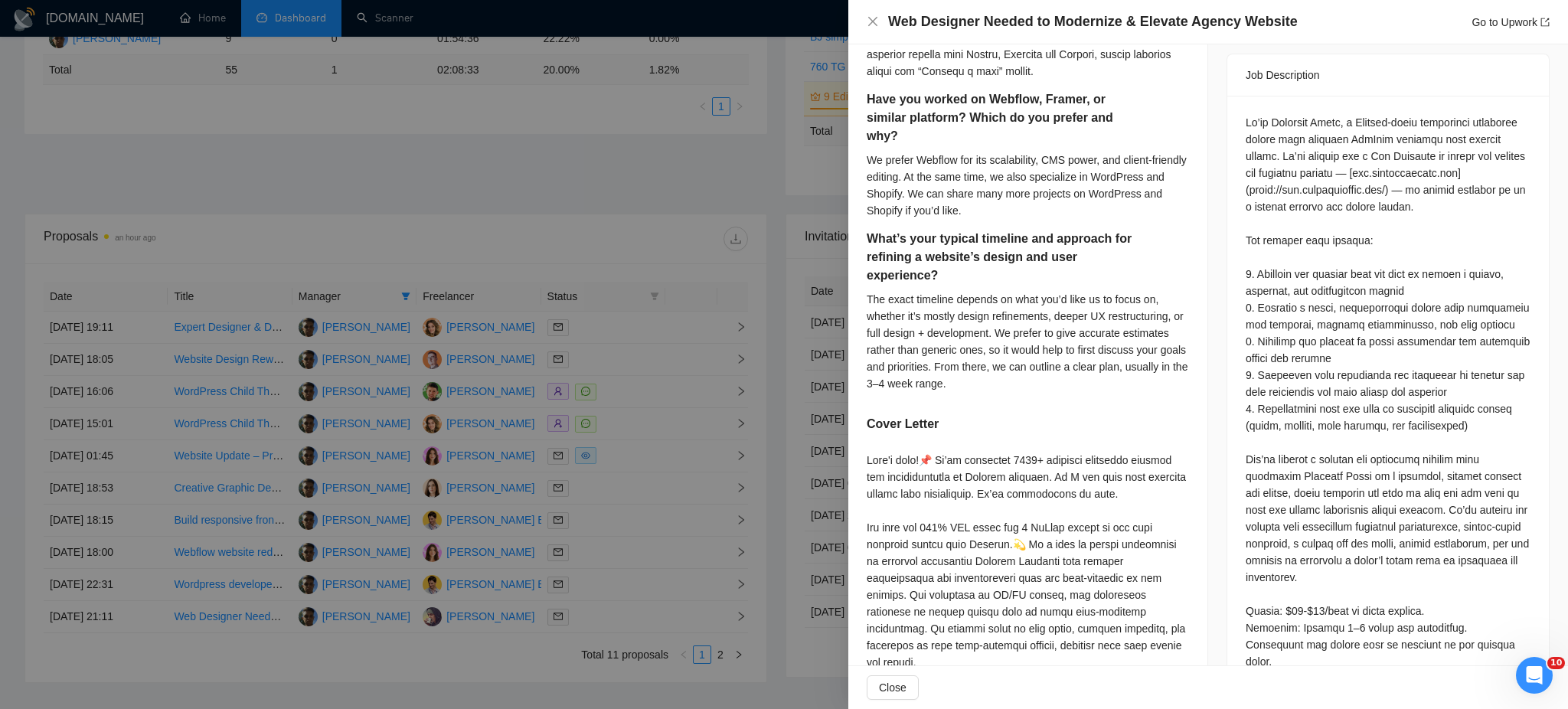
click at [607, 582] on div at bounding box center [784, 354] width 1568 height 709
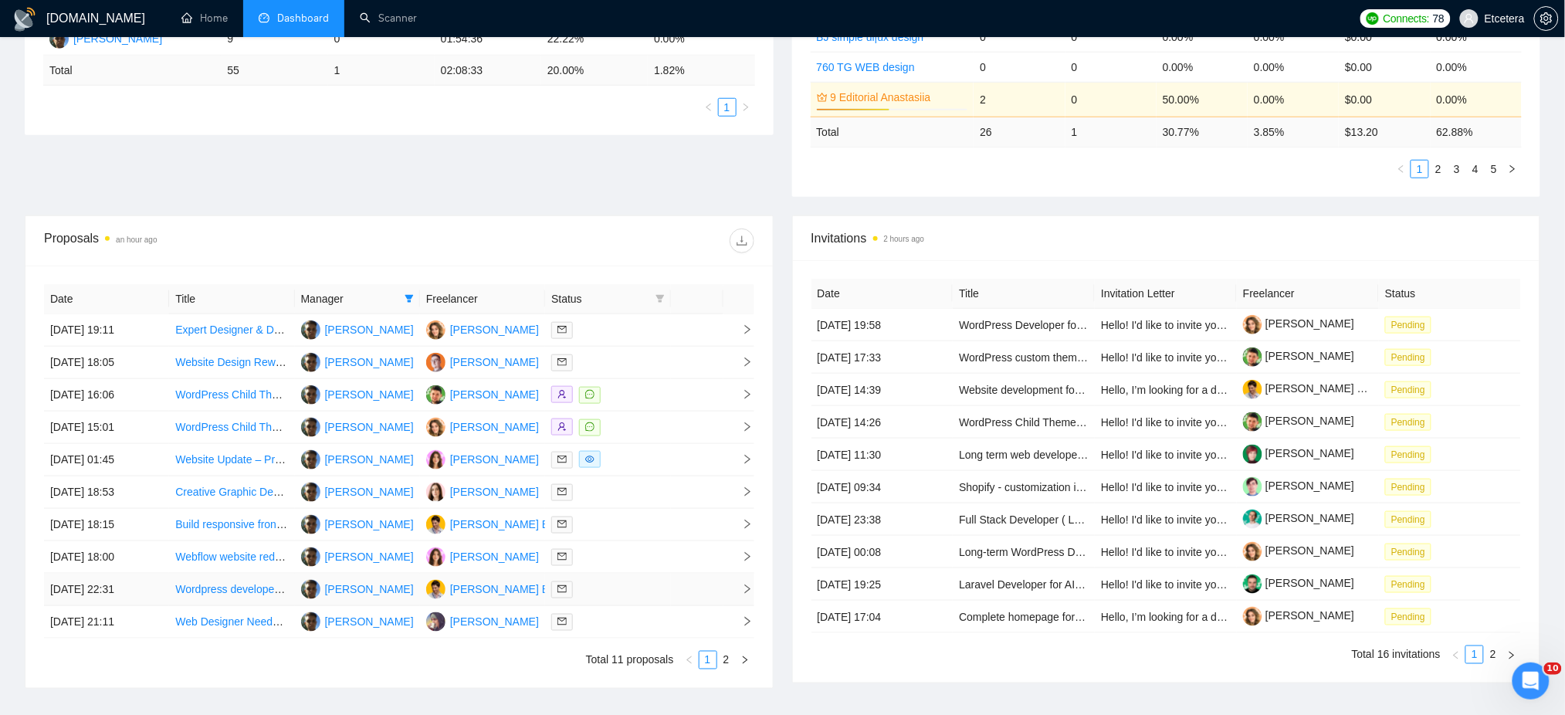
click at [612, 587] on div at bounding box center [607, 590] width 113 height 18
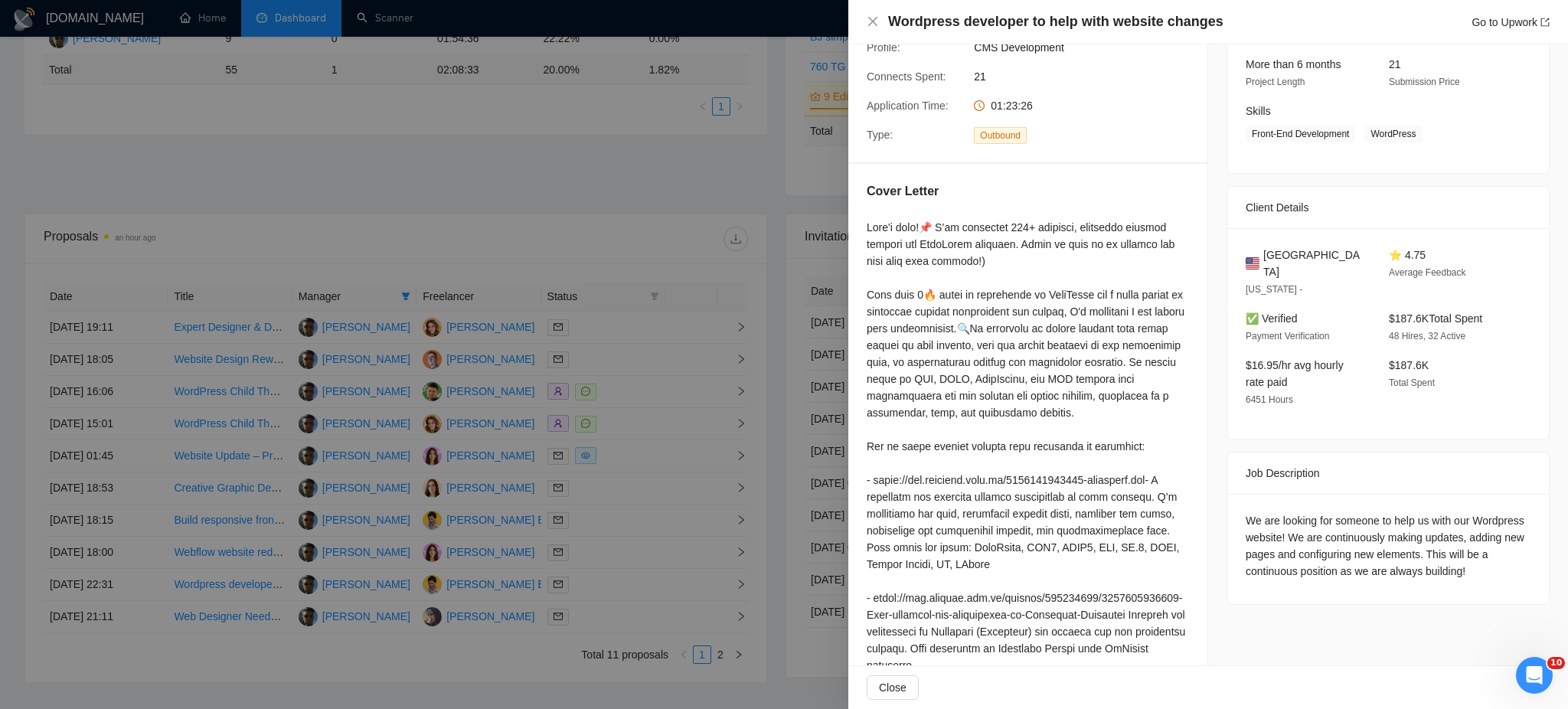
scroll to position [55, 0]
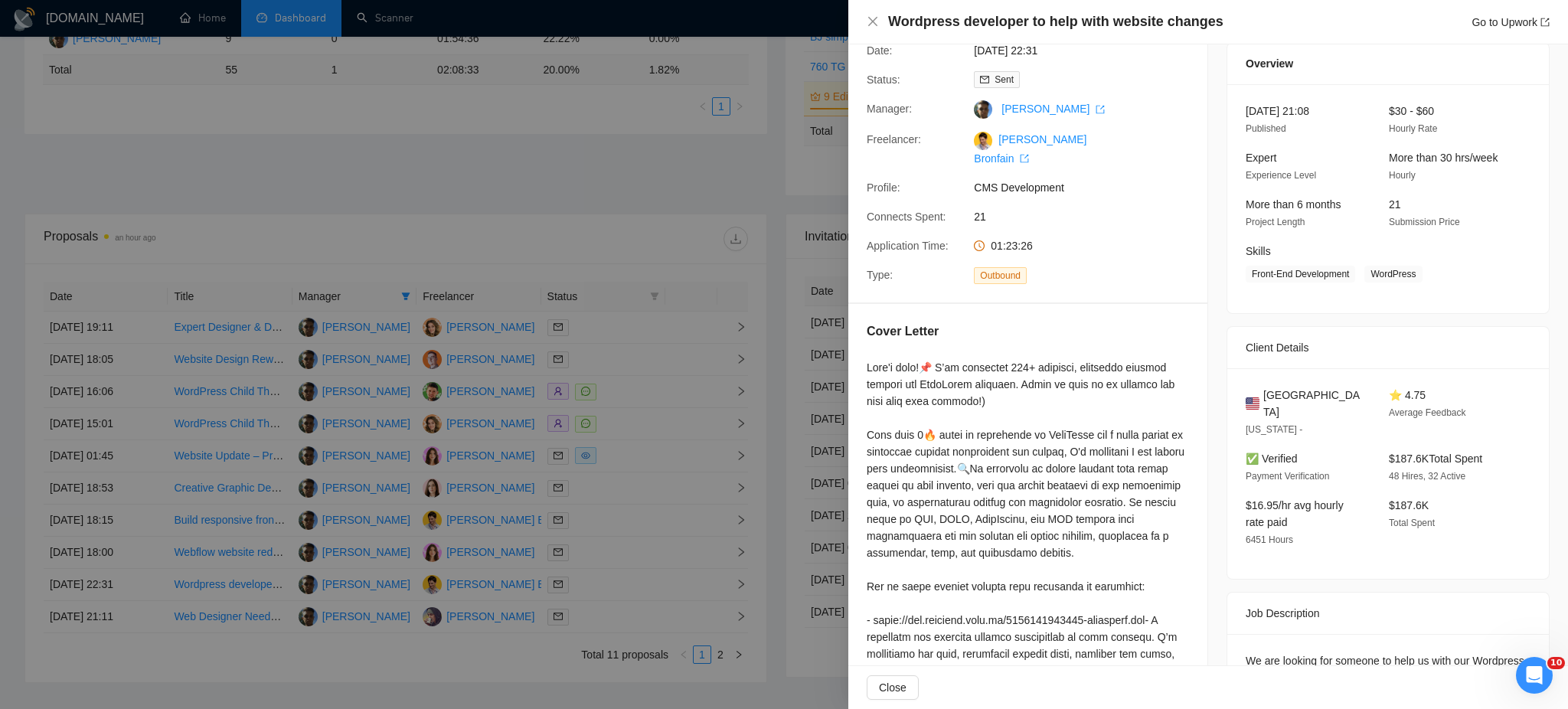
click at [724, 656] on div at bounding box center [784, 354] width 1568 height 709
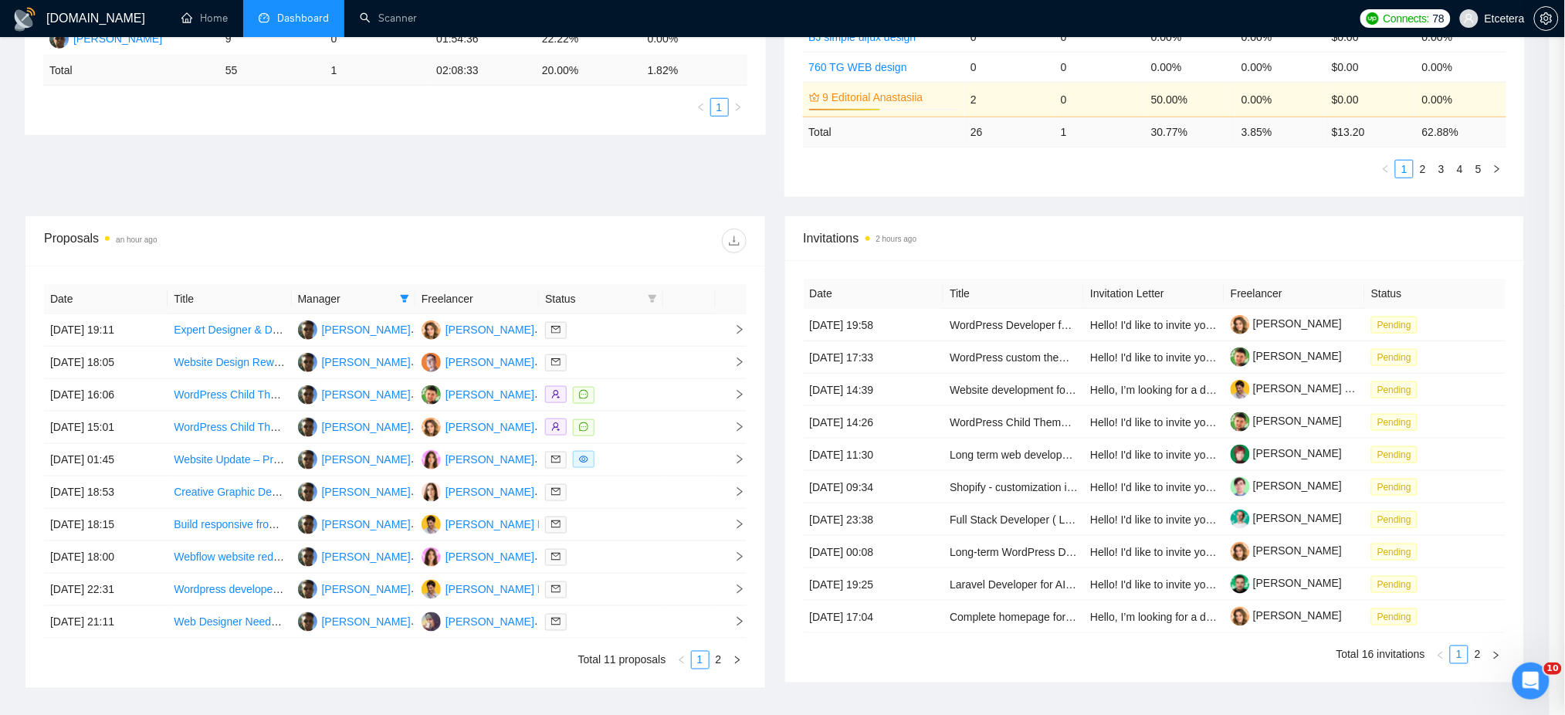
click at [727, 664] on link "2" at bounding box center [718, 660] width 17 height 17
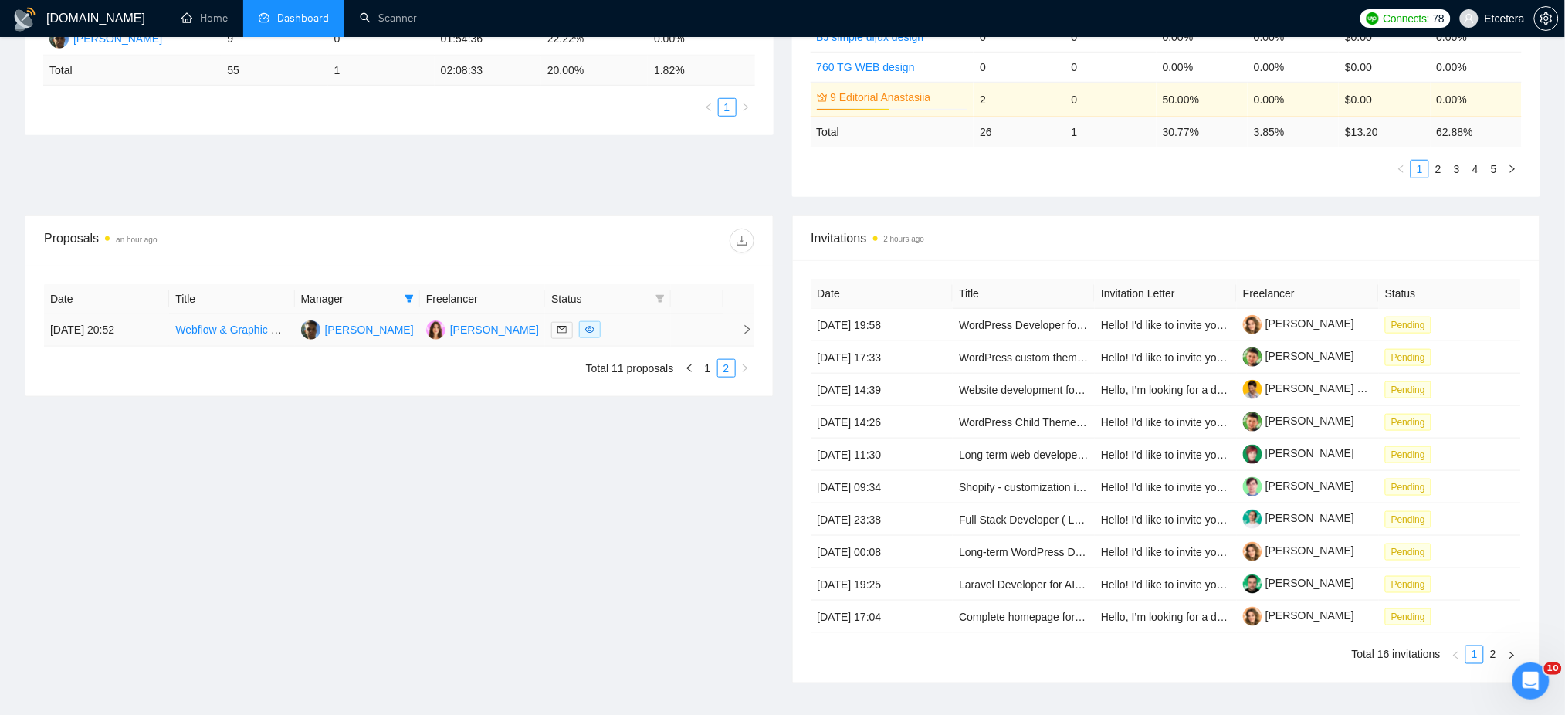
click at [642, 330] on div at bounding box center [607, 330] width 113 height 18
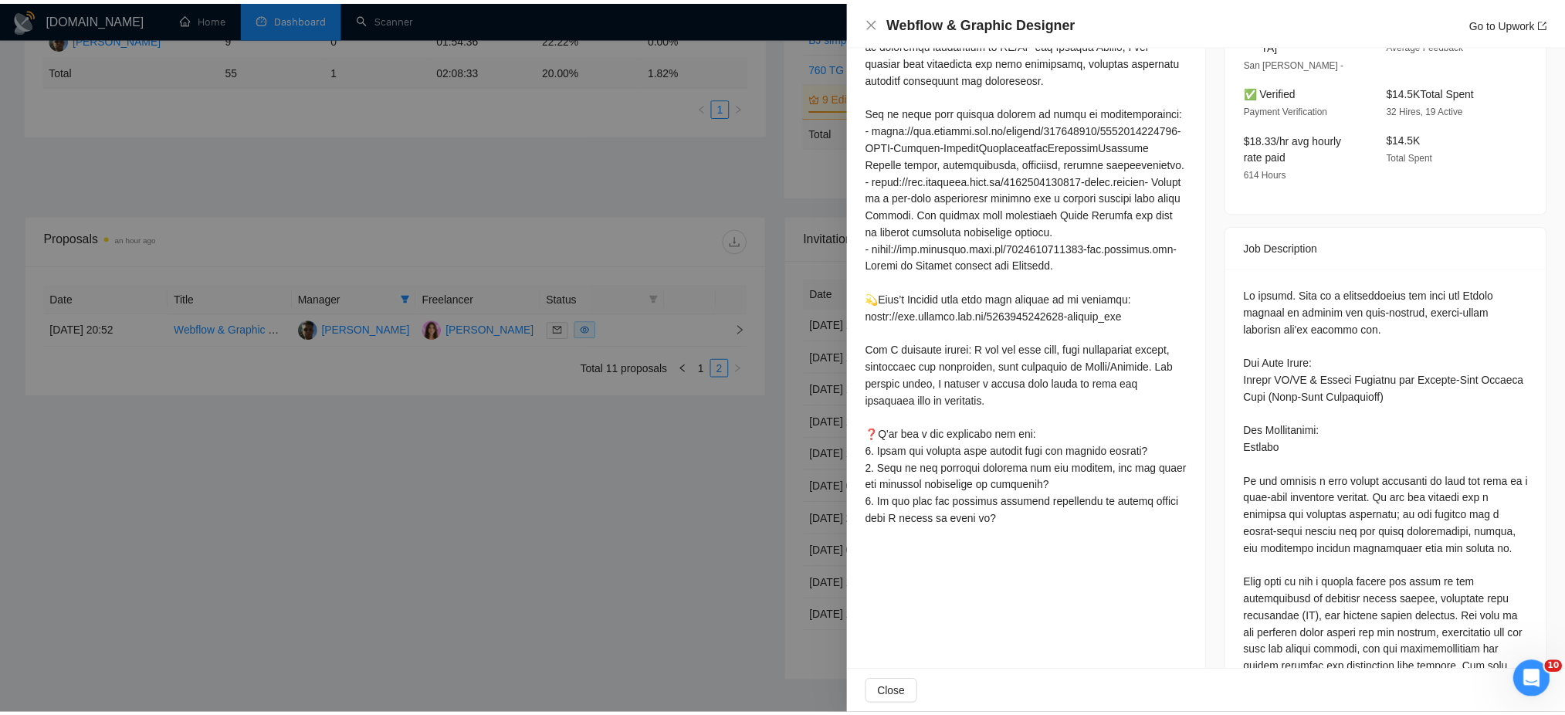
scroll to position [158, 0]
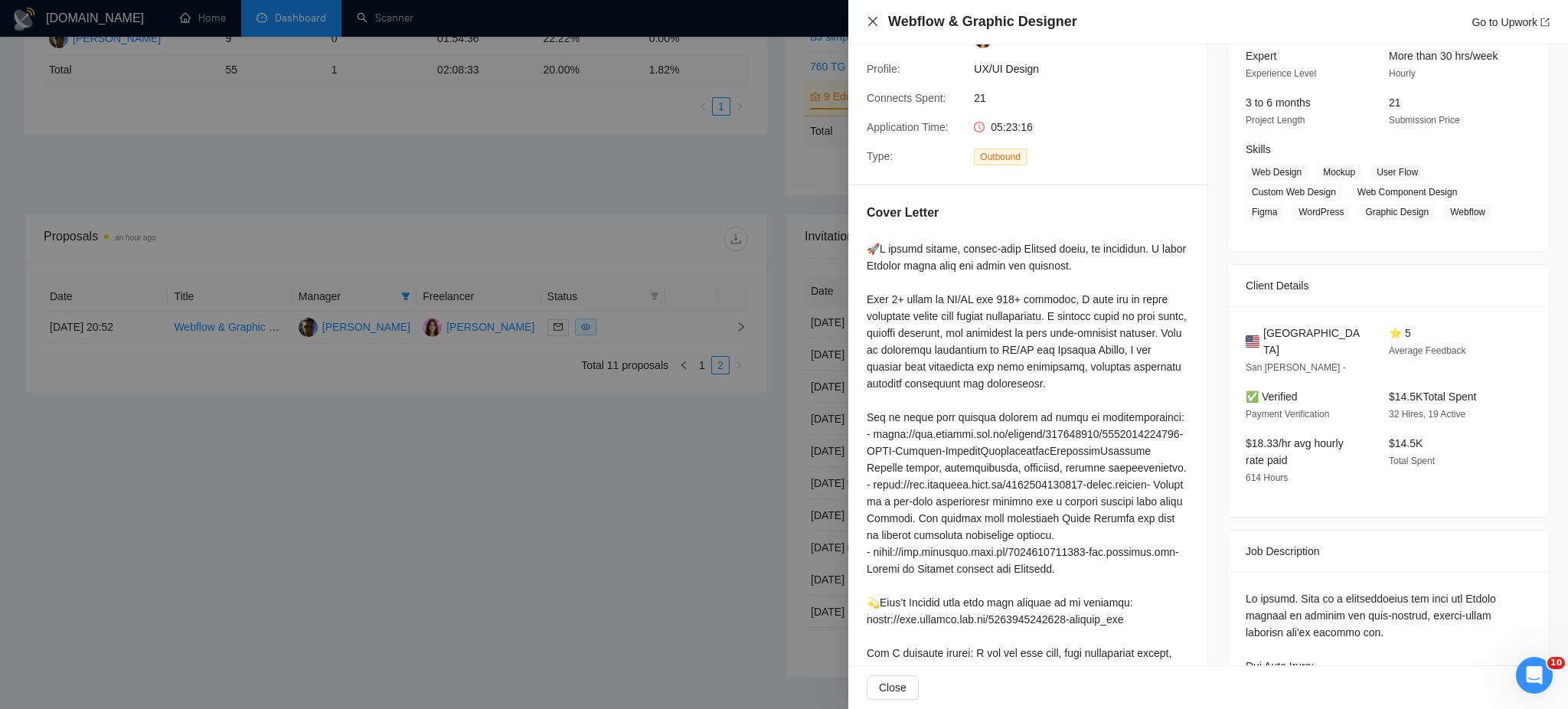
click at [872, 22] on icon "close" at bounding box center [873, 21] width 9 height 9
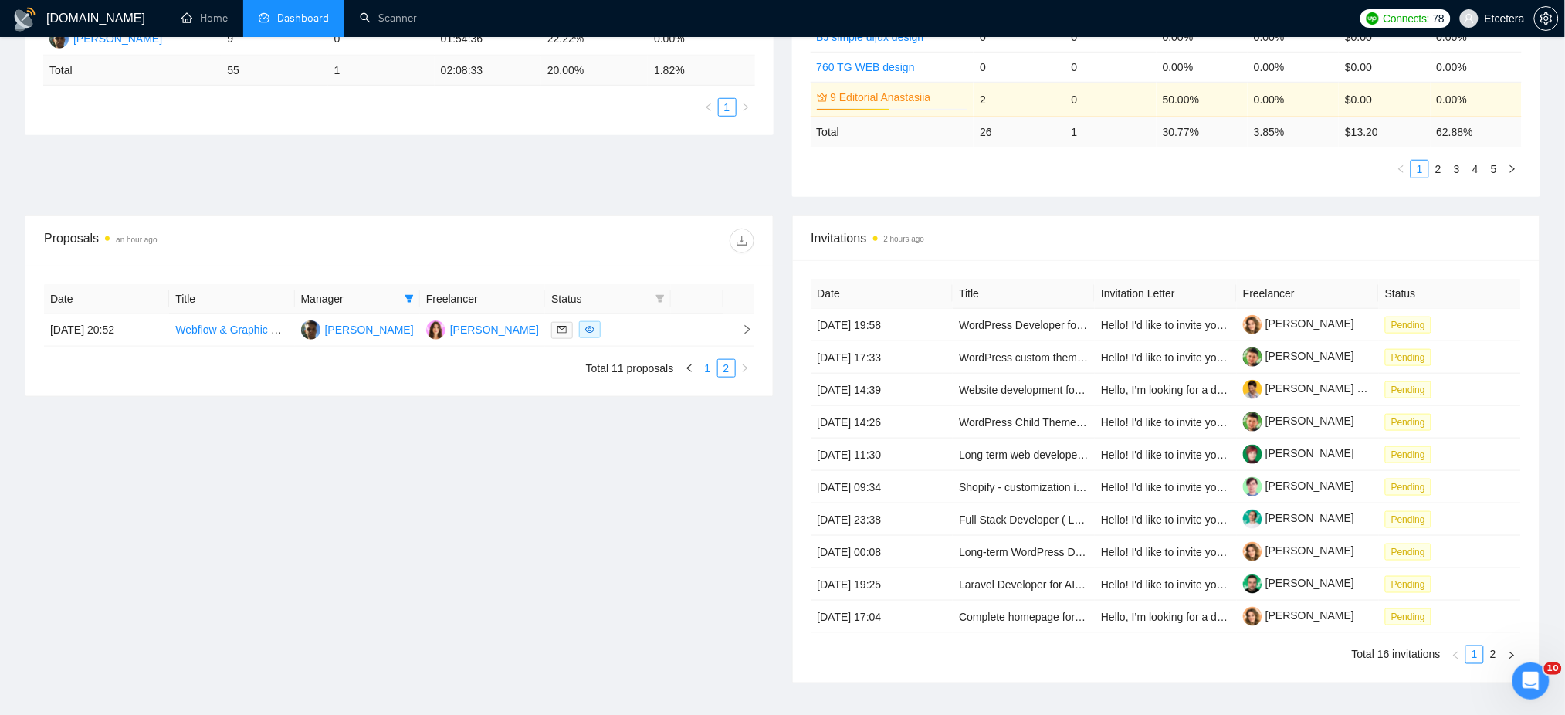
click at [706, 367] on link "1" at bounding box center [708, 368] width 17 height 17
